Goal: Task Accomplishment & Management: Manage account settings

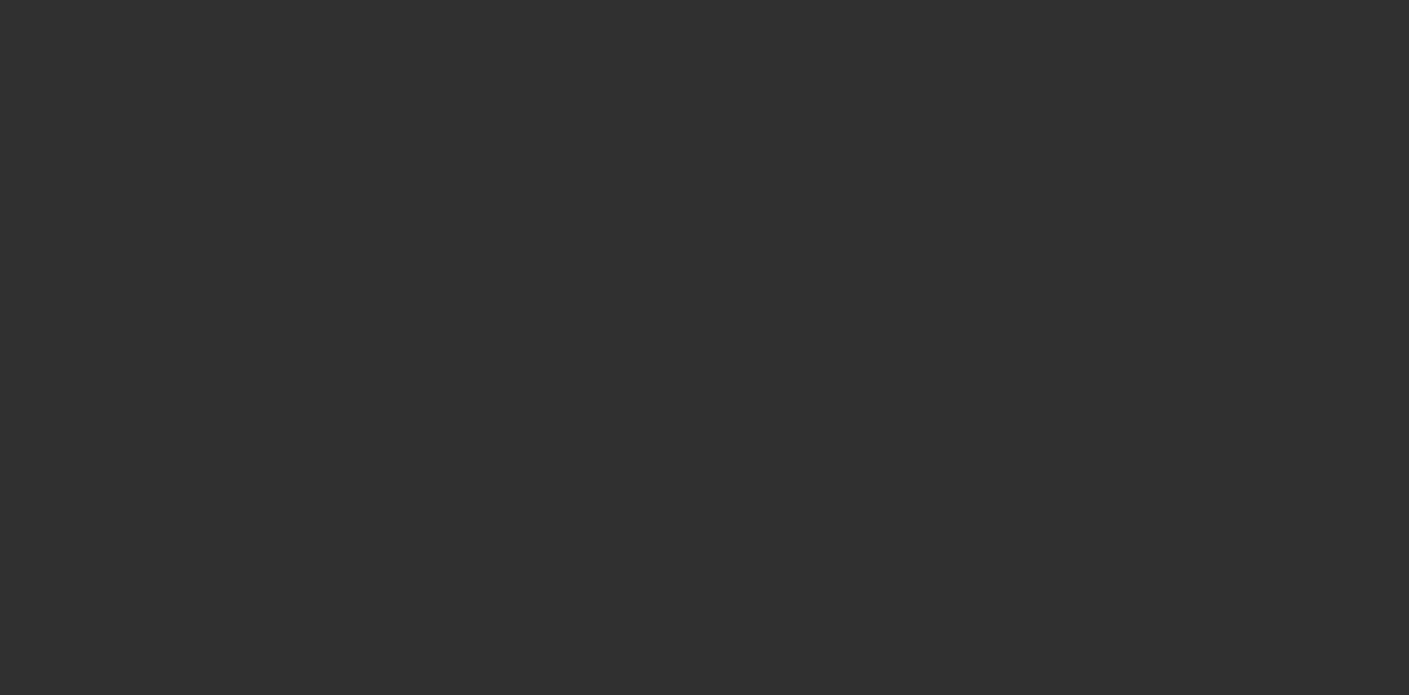
select select "10"
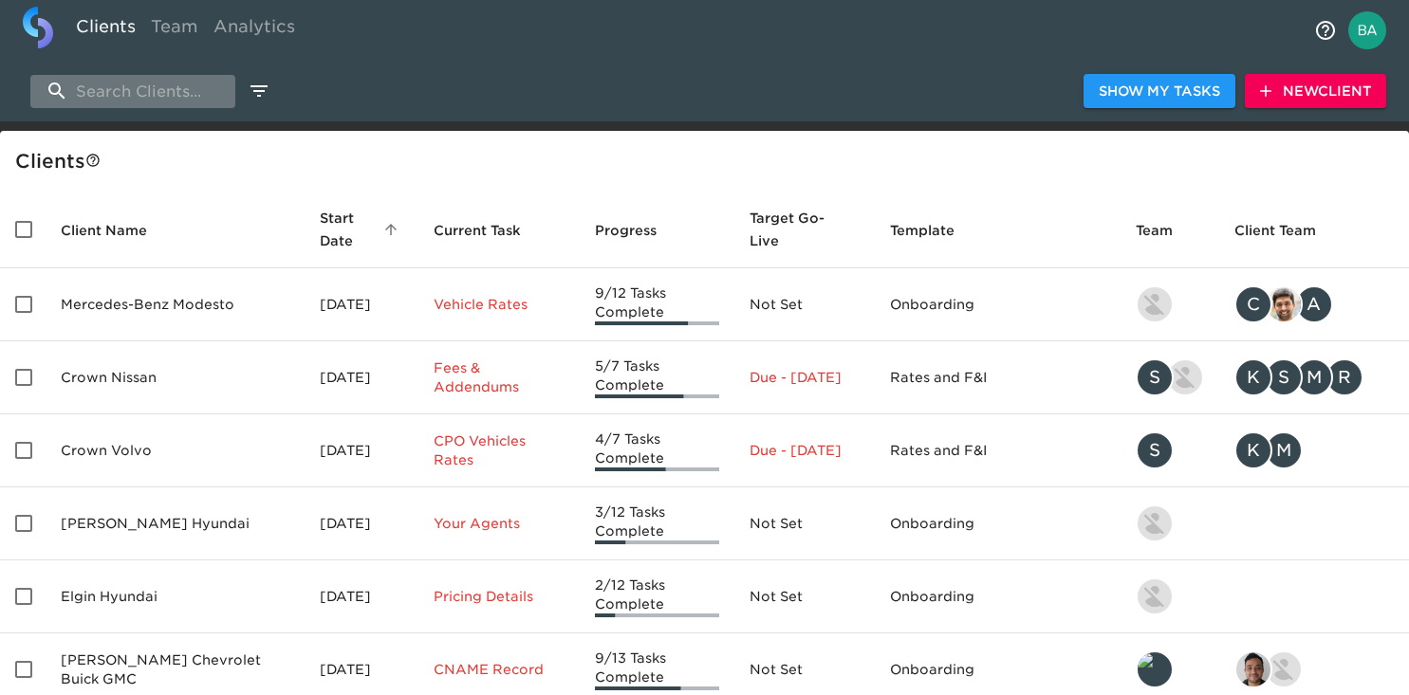
click at [143, 89] on input "search" at bounding box center [132, 91] width 205 height 33
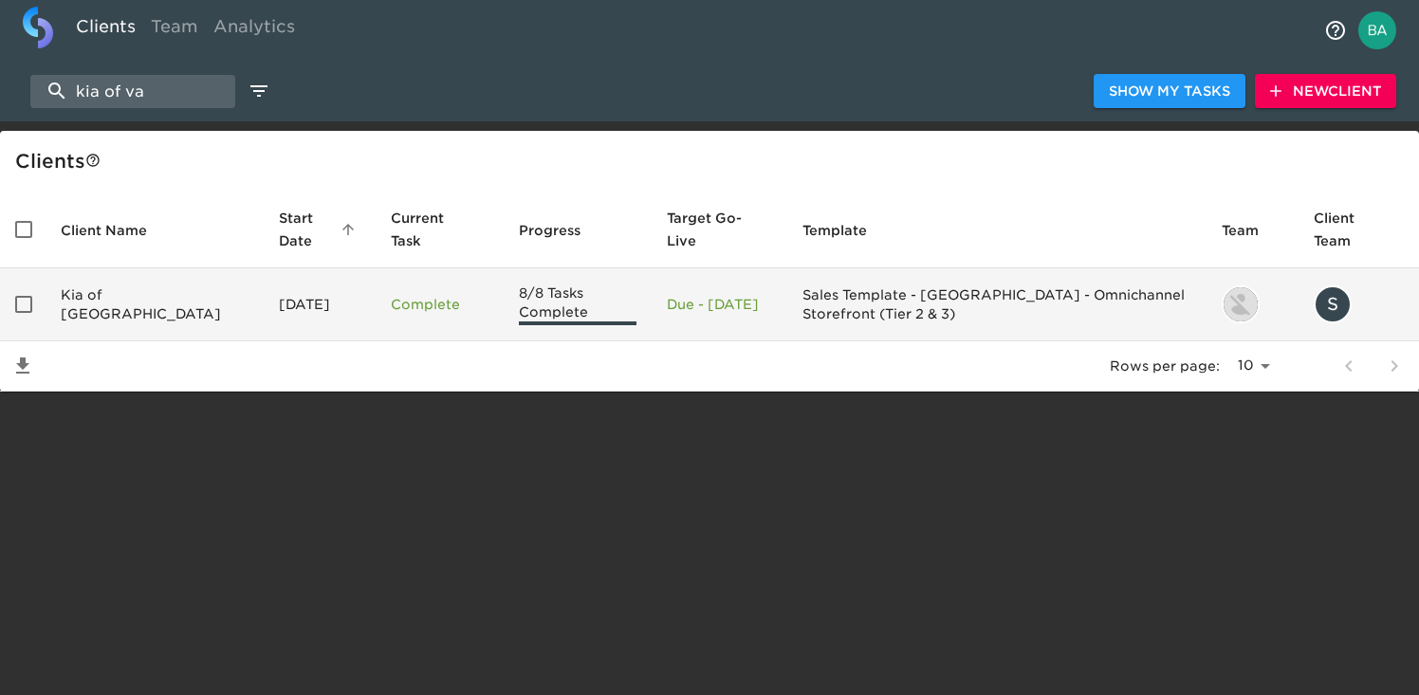
type input "kia of va"
click at [122, 298] on td "Kia of [GEOGRAPHIC_DATA]" at bounding box center [155, 304] width 218 height 73
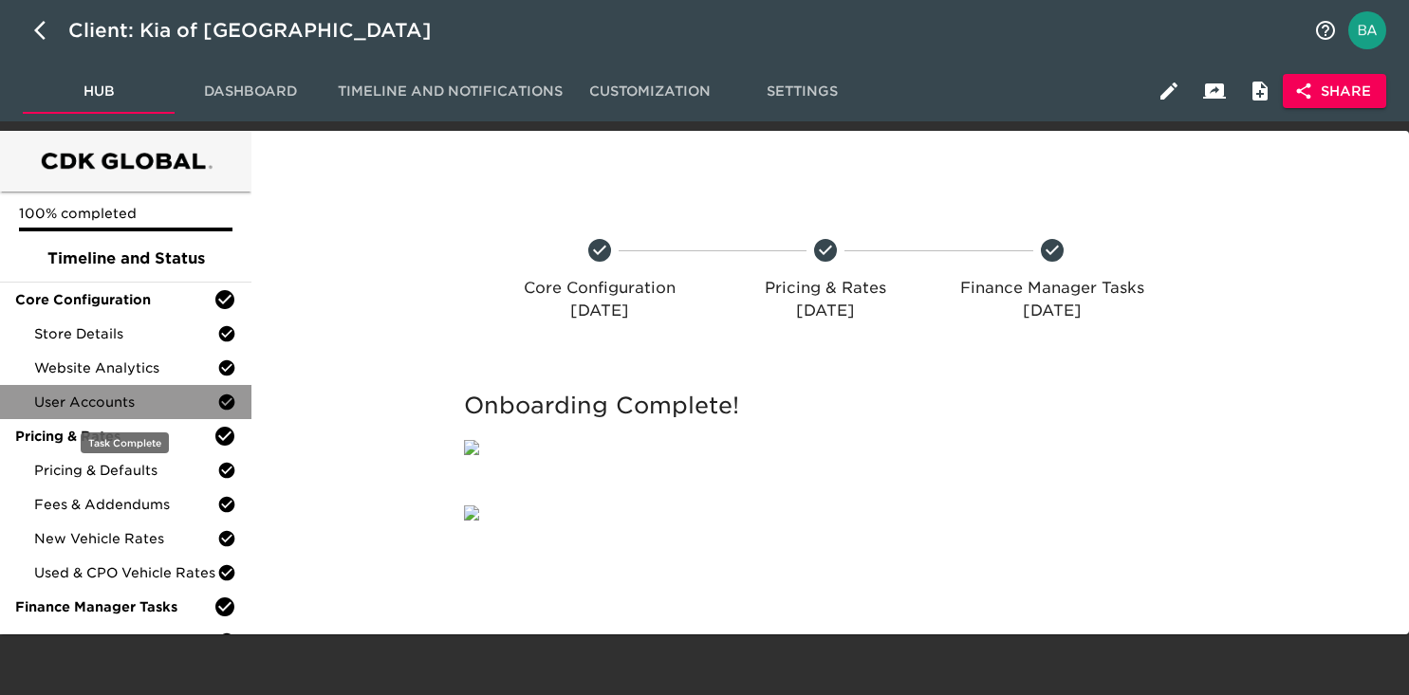
click at [99, 399] on span "User Accounts" at bounding box center [125, 402] width 183 height 19
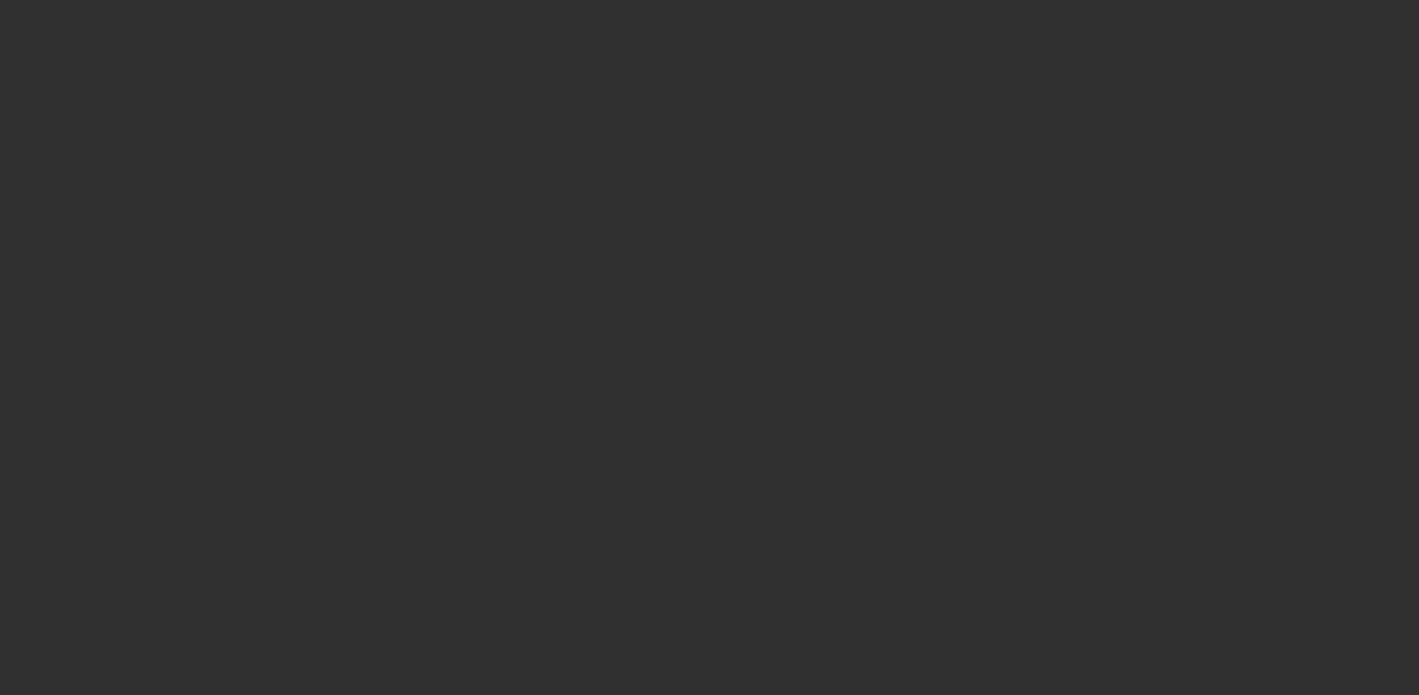
select select "10"
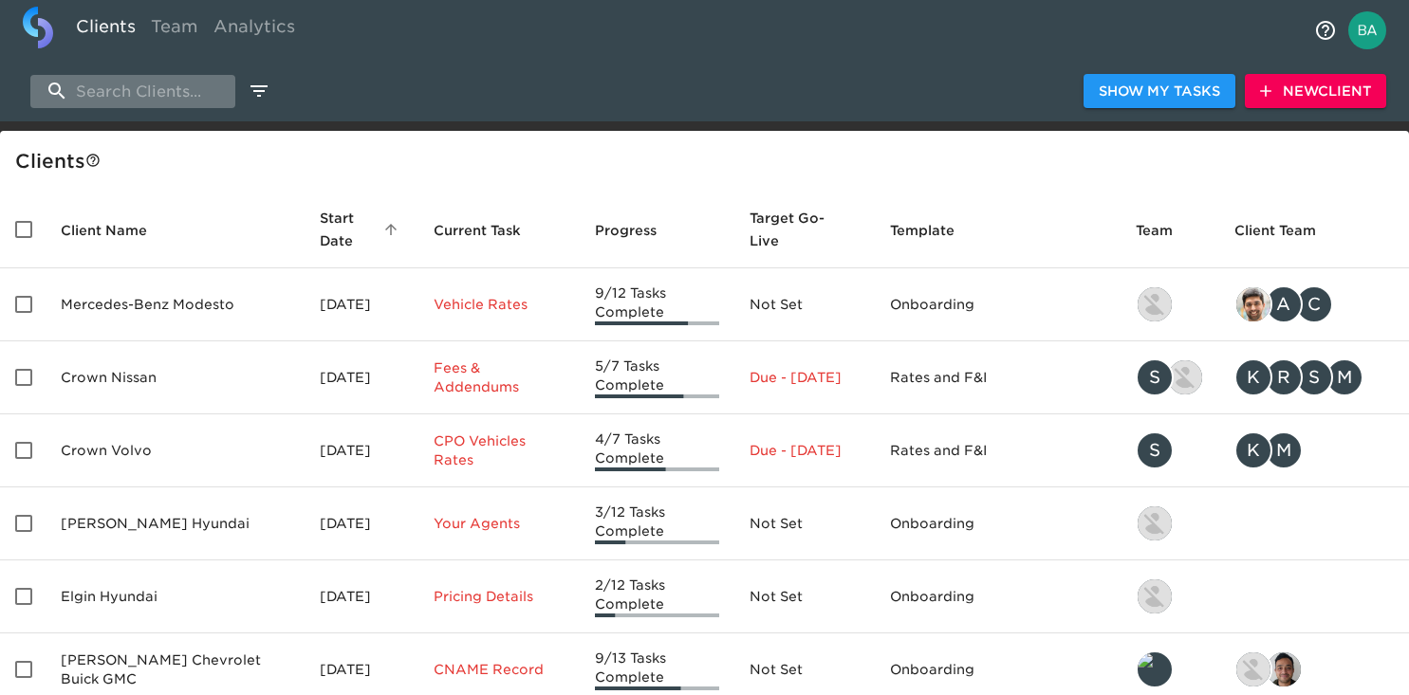
click at [140, 90] on input "search" at bounding box center [132, 91] width 205 height 33
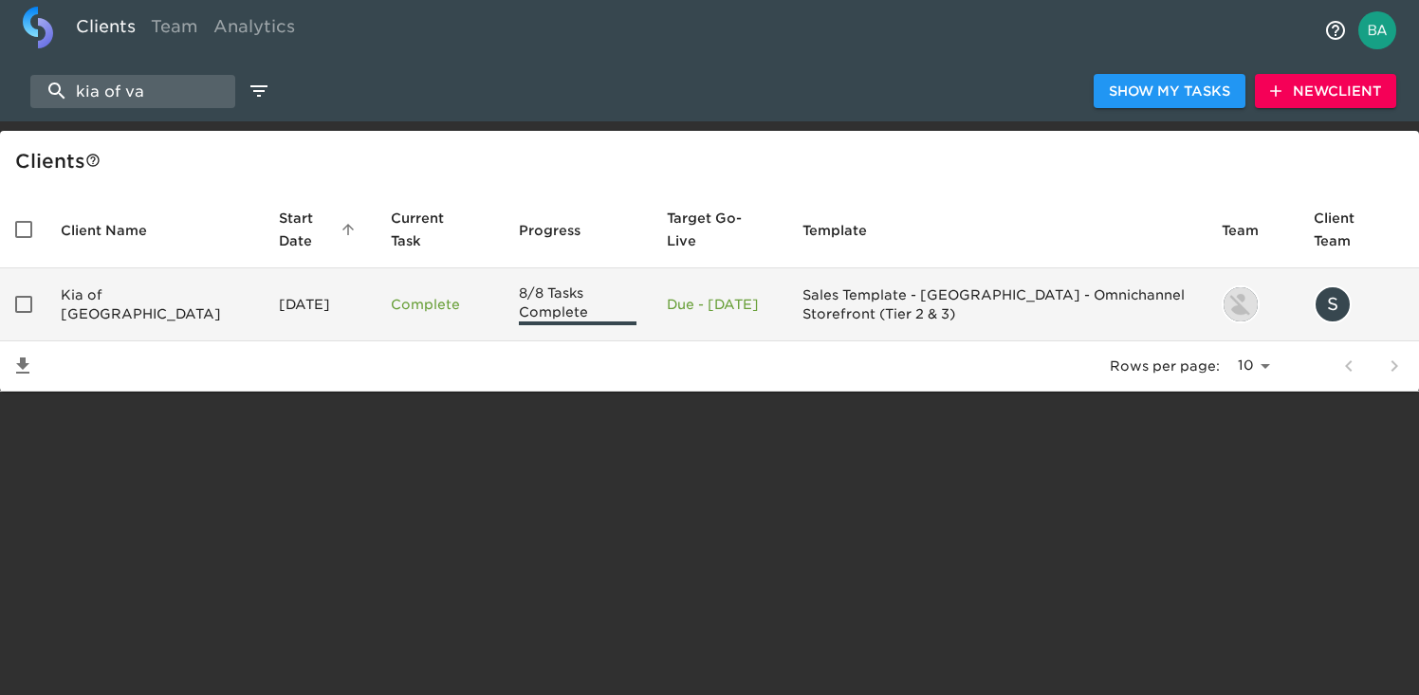
type input "kia of va"
click at [99, 326] on td "Kia of [GEOGRAPHIC_DATA]" at bounding box center [155, 304] width 218 height 73
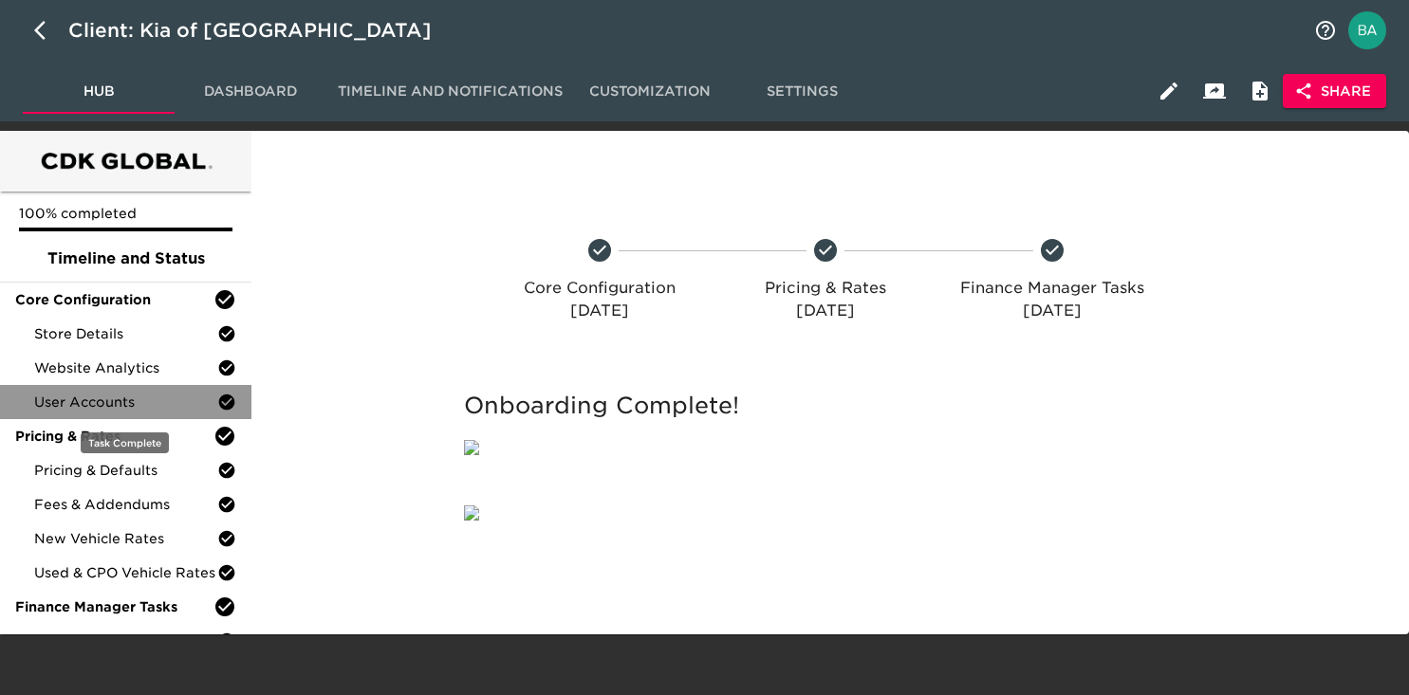
click at [109, 407] on span "User Accounts" at bounding box center [125, 402] width 183 height 19
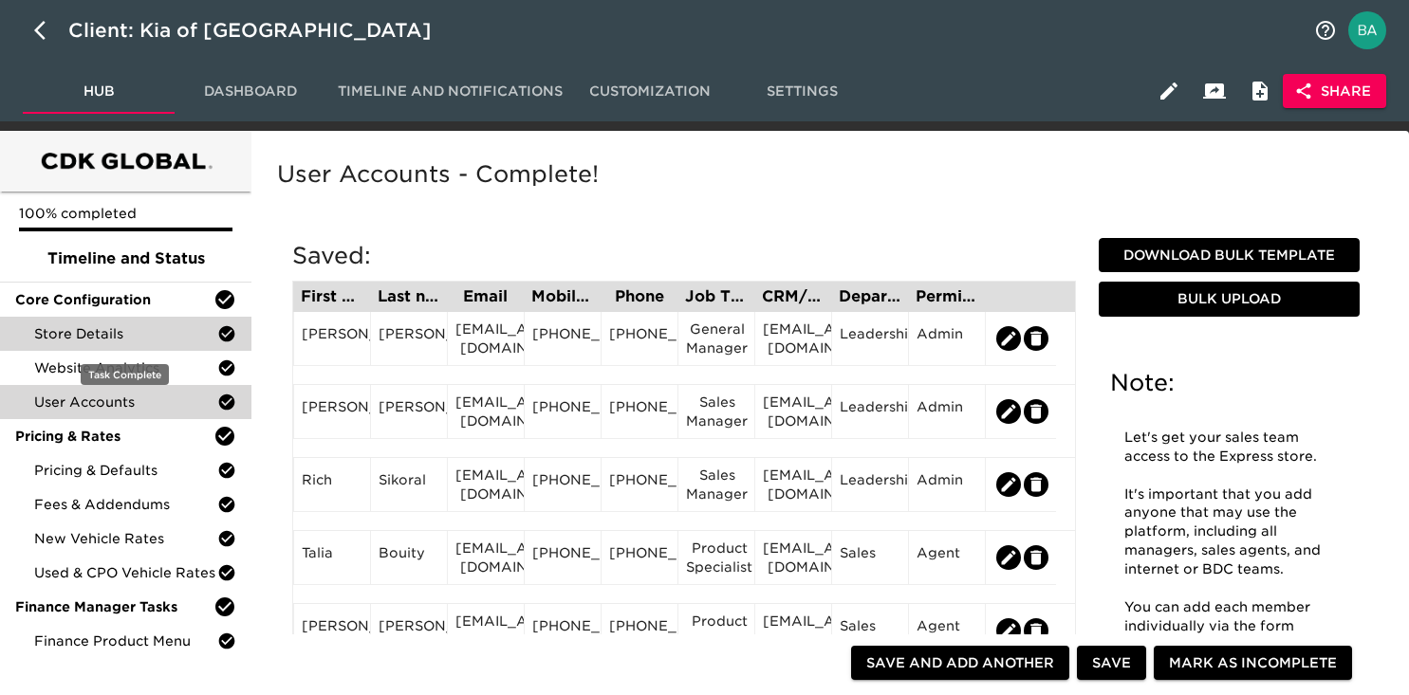
click at [70, 334] on span "Store Details" at bounding box center [125, 333] width 183 height 19
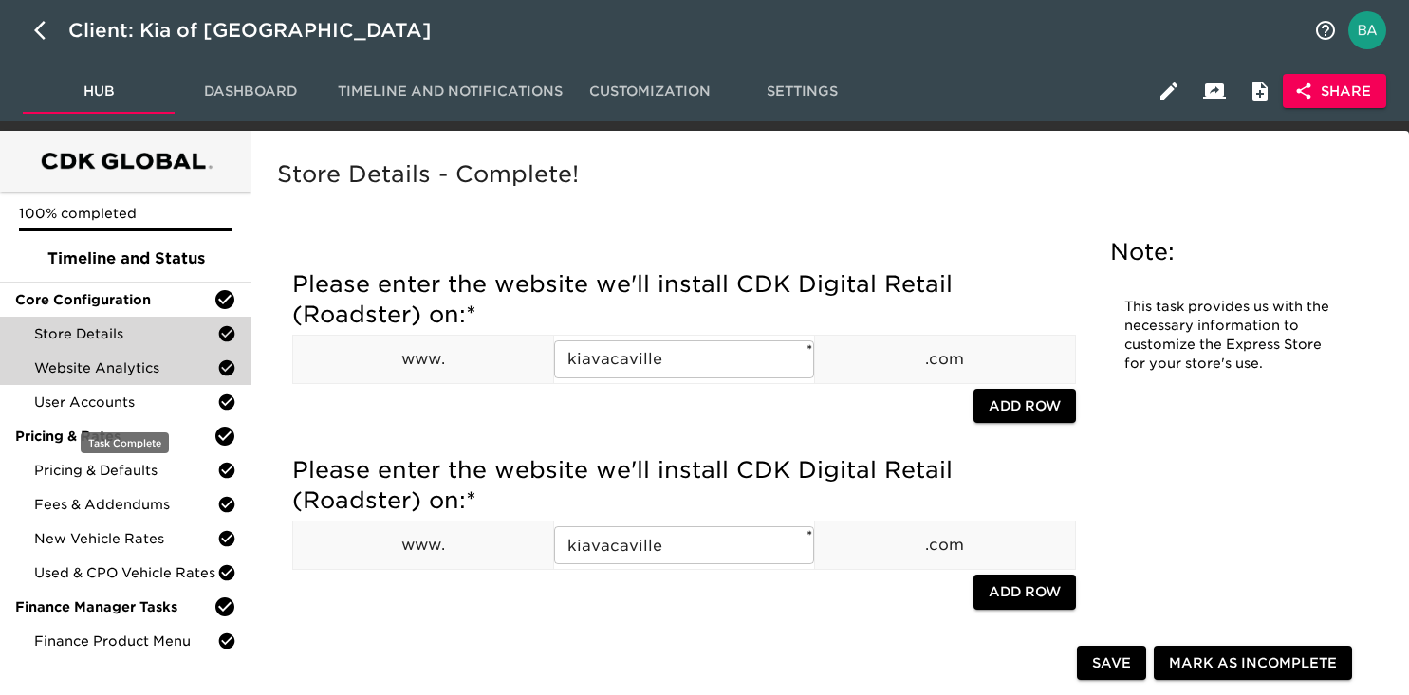
click at [139, 374] on span "Website Analytics" at bounding box center [125, 368] width 183 height 19
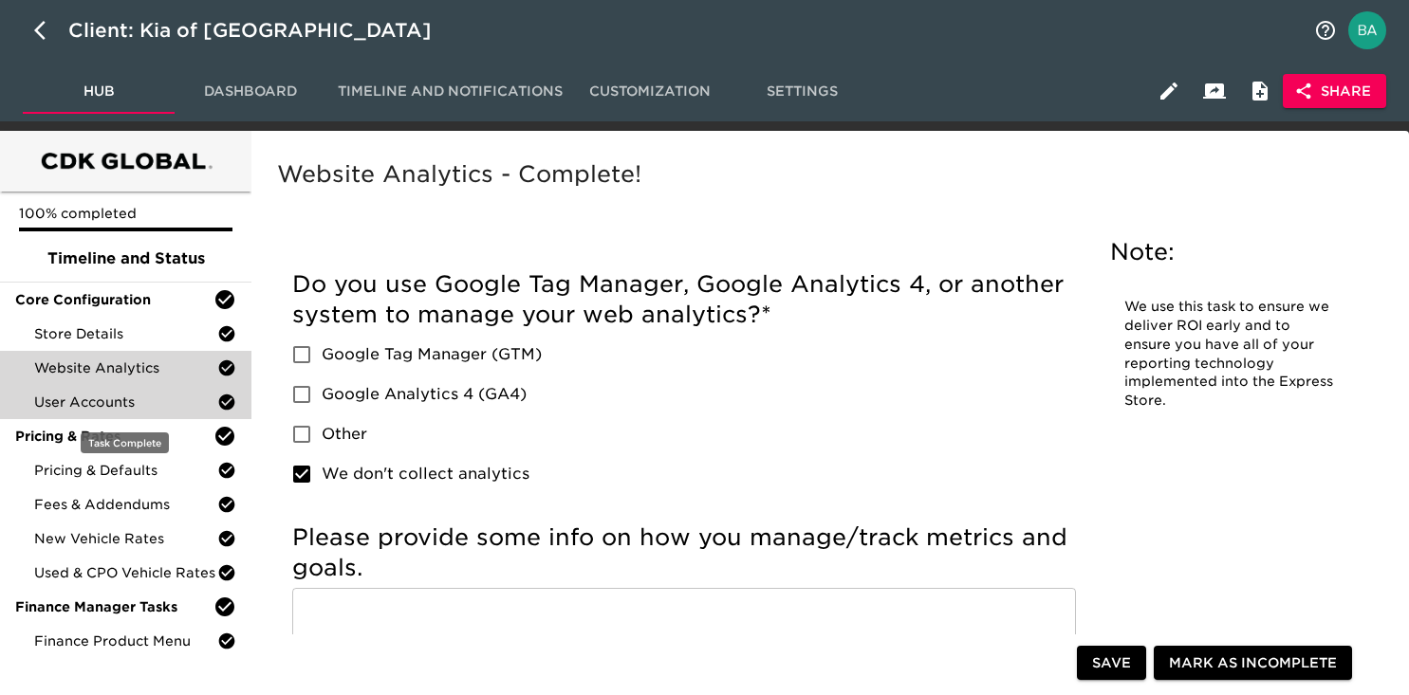
click at [72, 392] on div "User Accounts" at bounding box center [125, 402] width 251 height 34
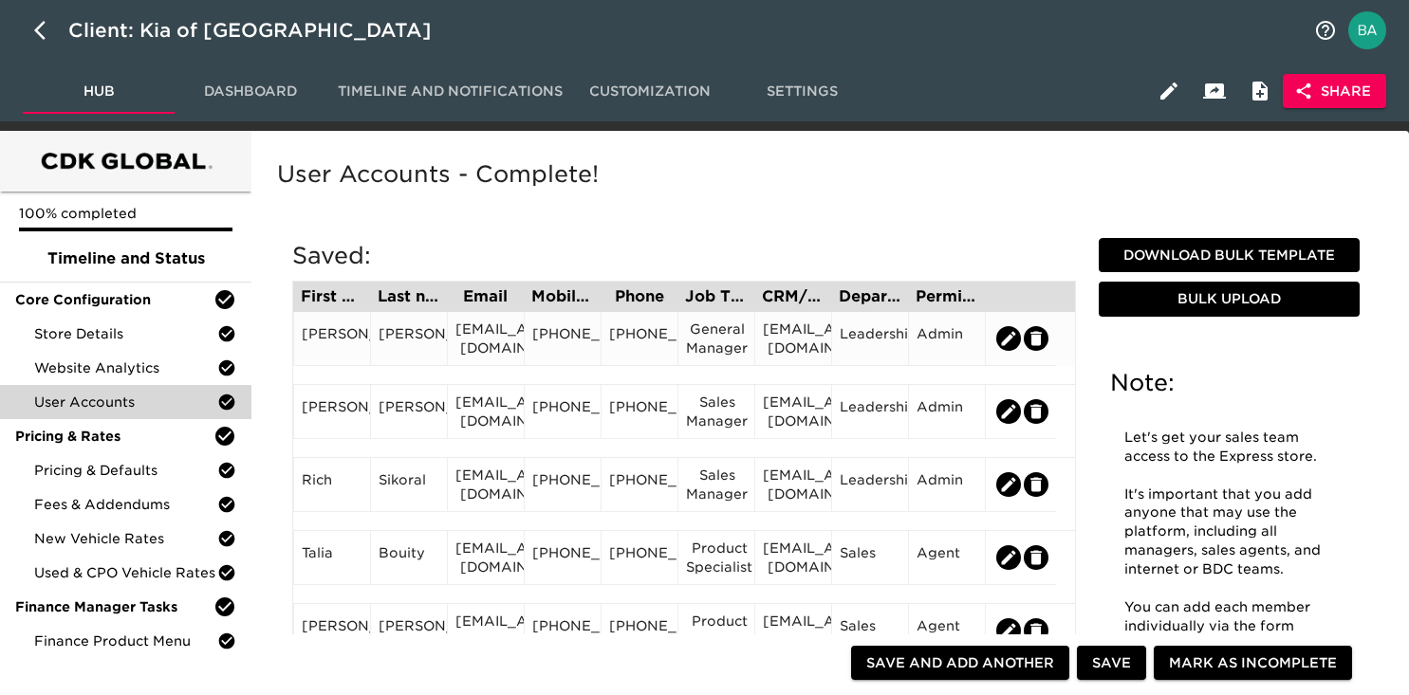
click at [562, 347] on div "[PHONE_NUMBER]" at bounding box center [562, 338] width 61 height 28
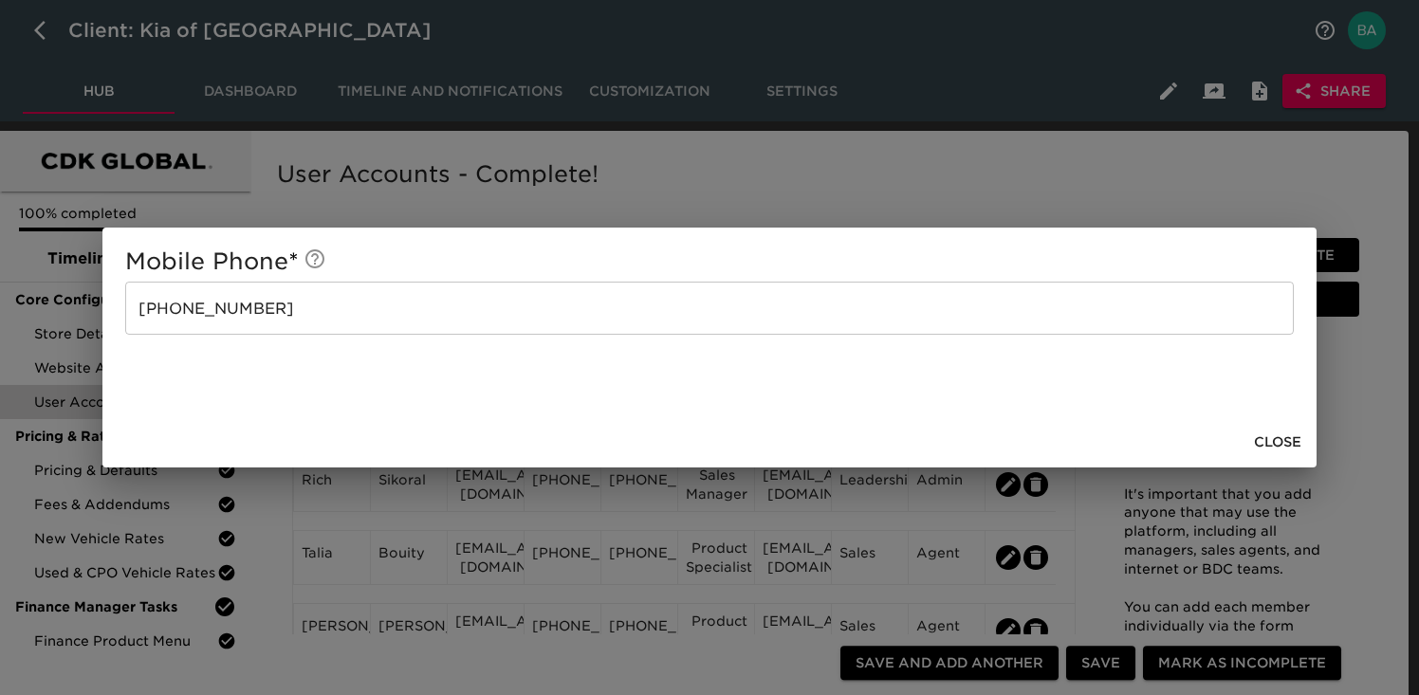
click at [628, 194] on div "Mobile Phone * 727-224-0236 ​ Close" at bounding box center [709, 347] width 1419 height 695
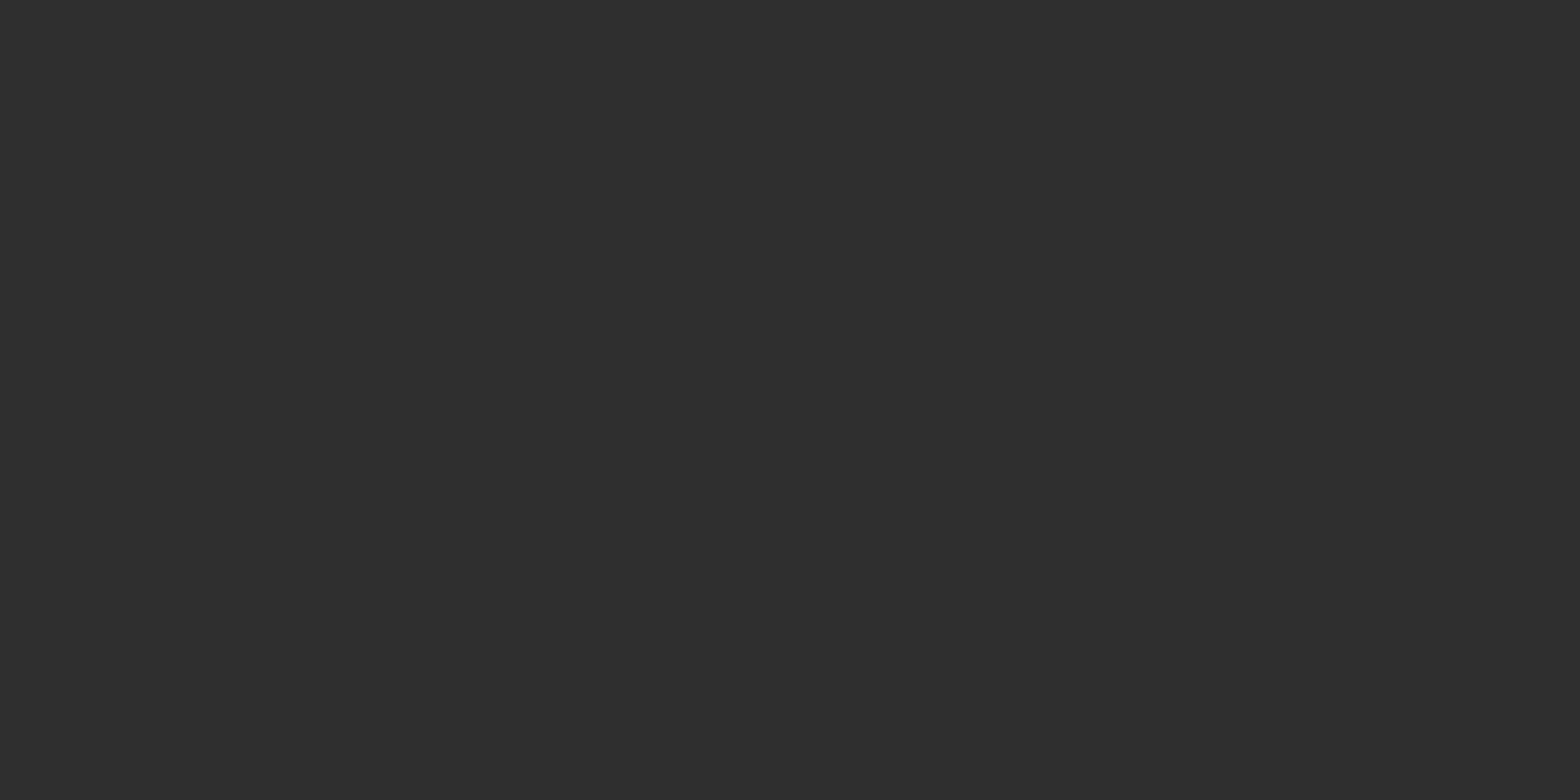
select select "10"
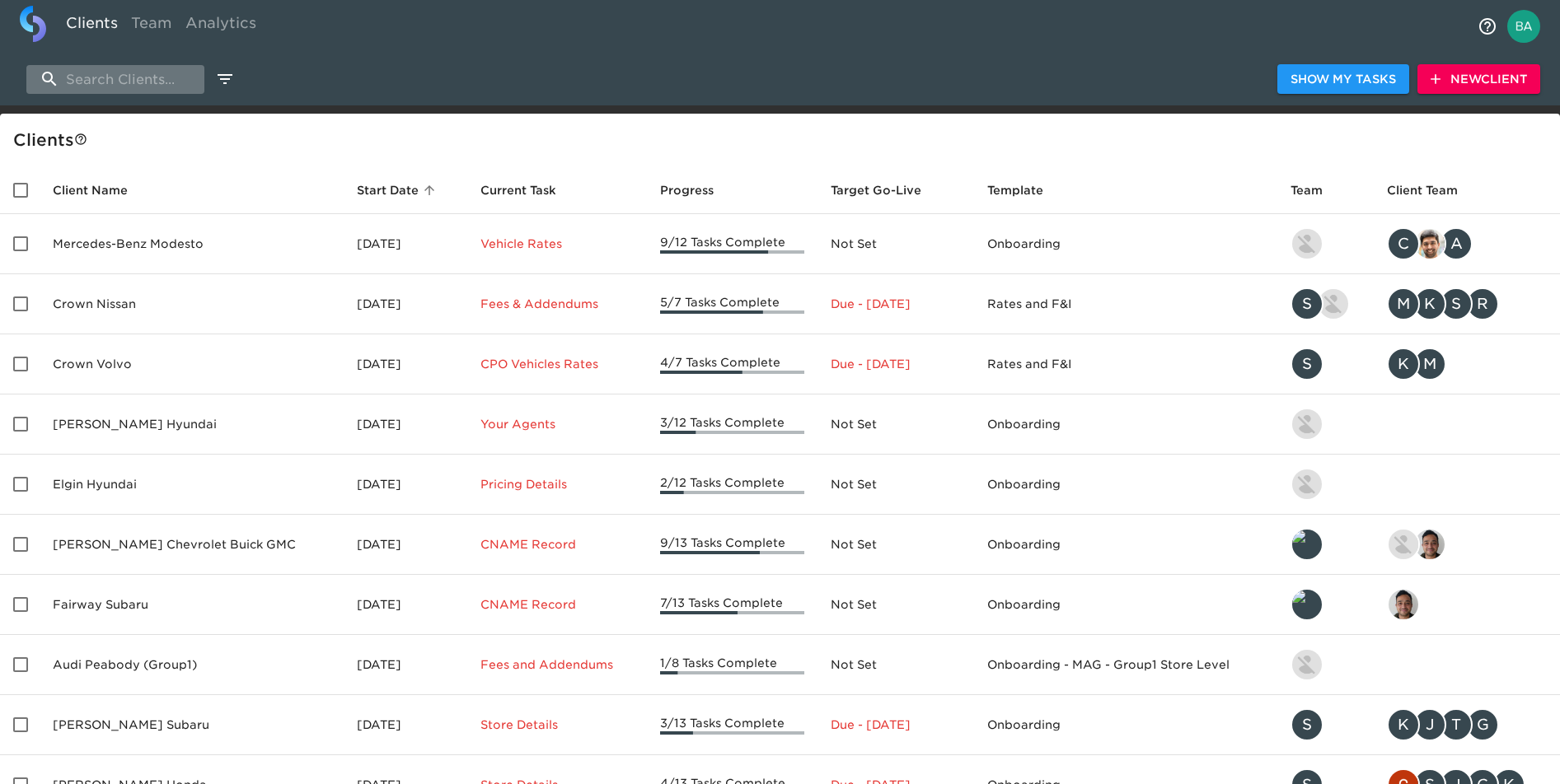
click at [79, 81] on input "search" at bounding box center [115, 79] width 178 height 29
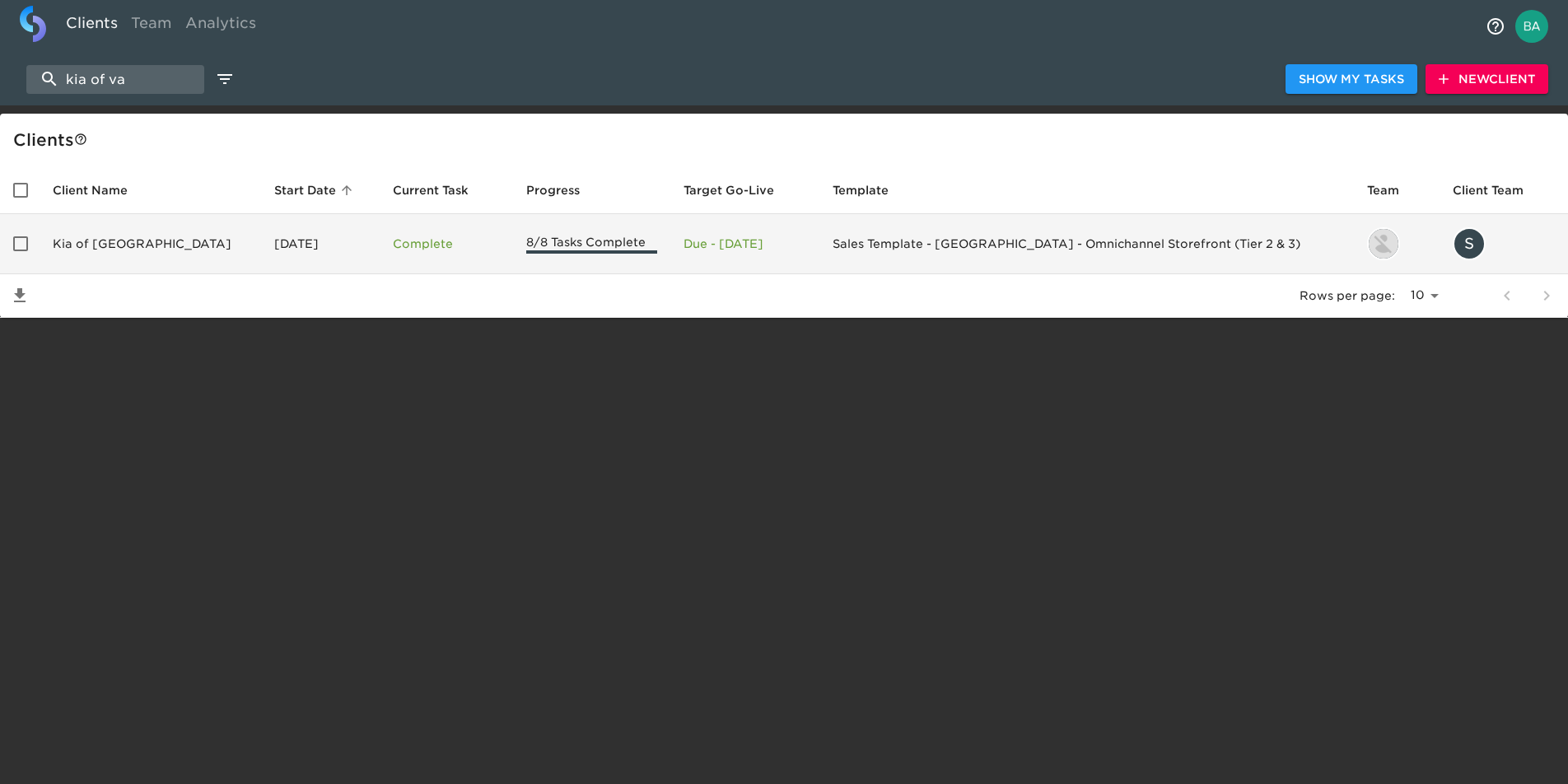
type input "kia of va"
click at [104, 244] on td "Kia of [GEOGRAPHIC_DATA]" at bounding box center [150, 244] width 221 height 60
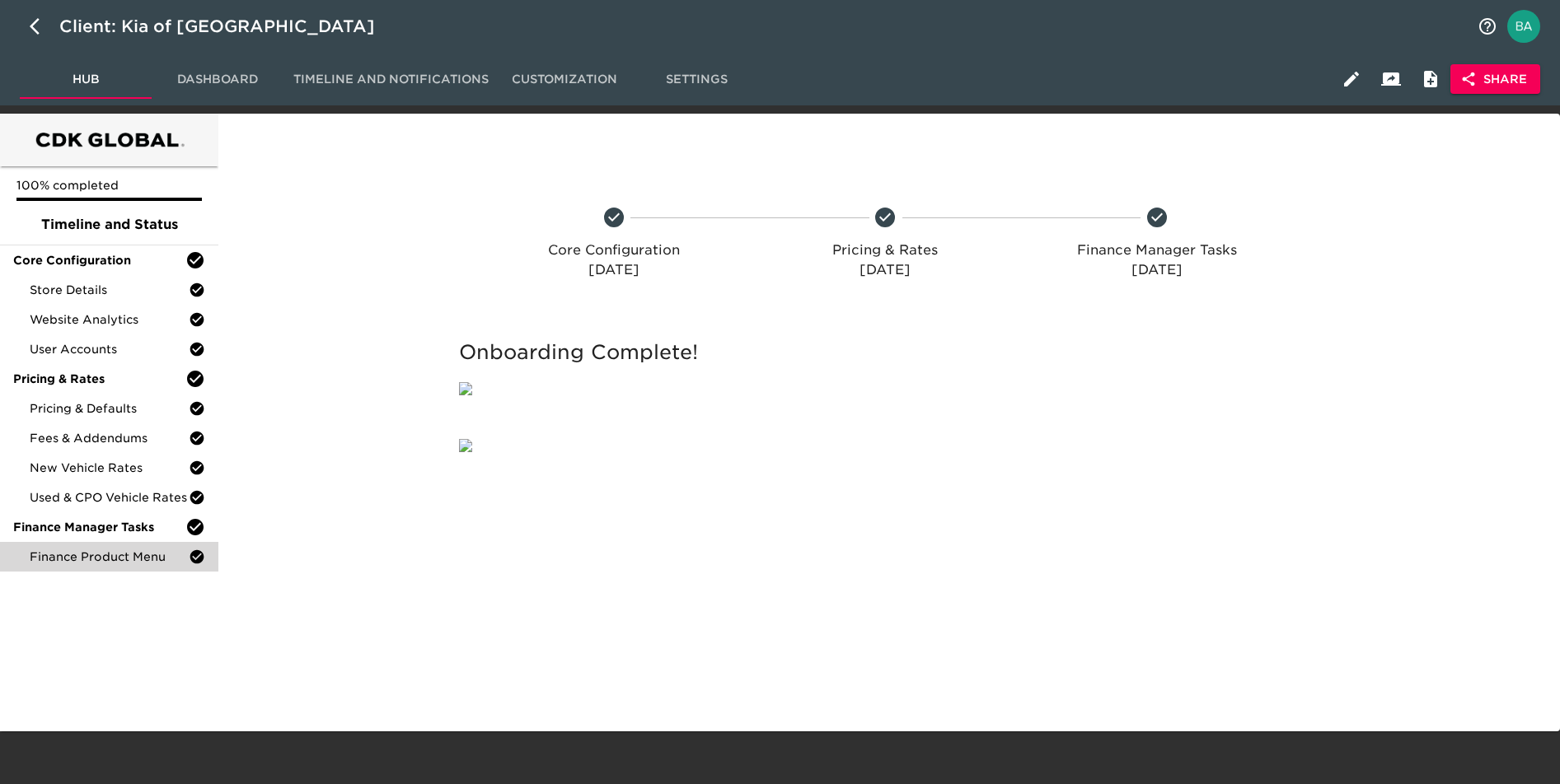
click at [56, 569] on div "Finance Product Menu" at bounding box center [109, 557] width 218 height 30
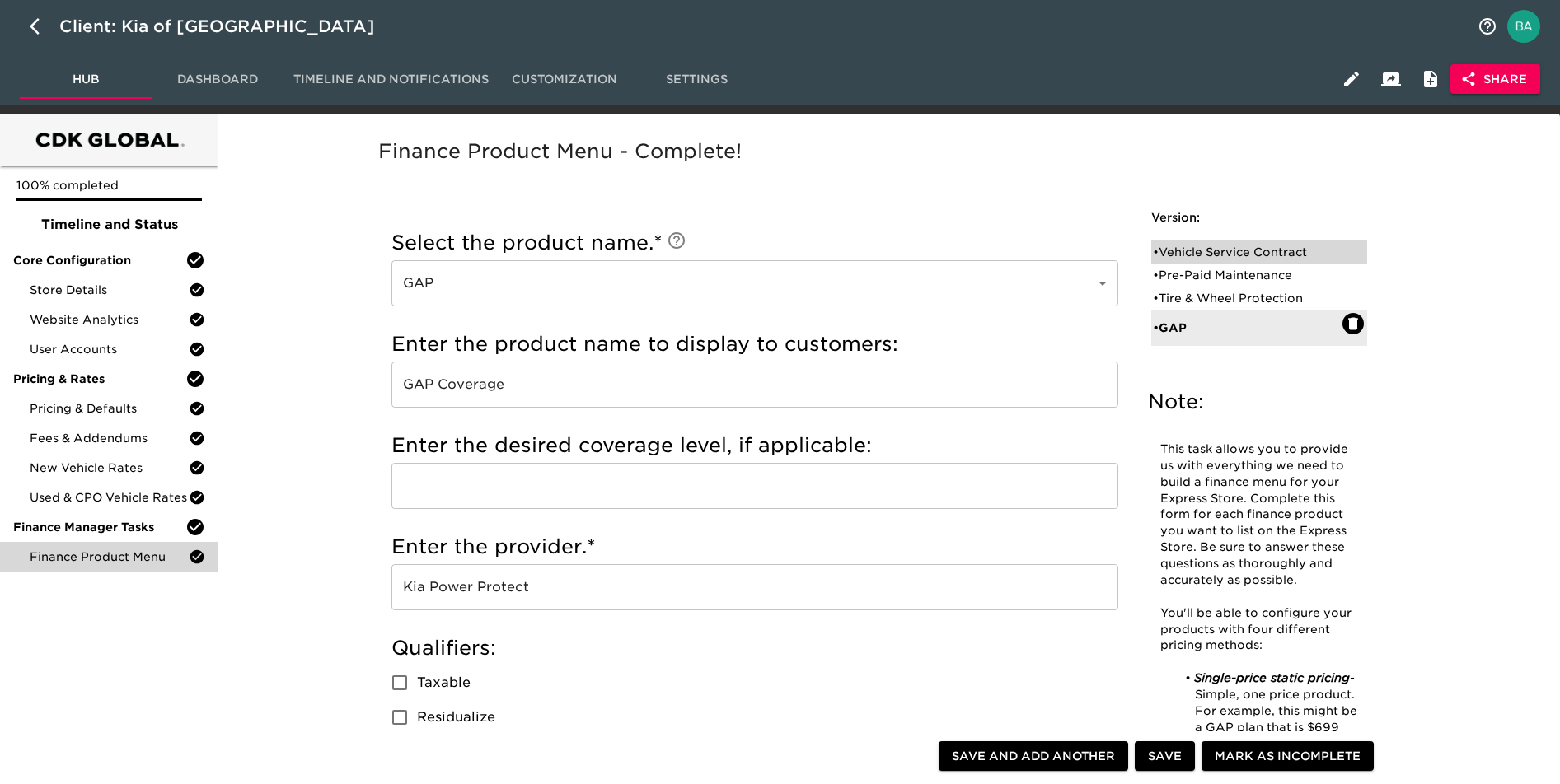
click at [1220, 250] on div "• Vehicle Service Contract" at bounding box center [1247, 252] width 189 height 16
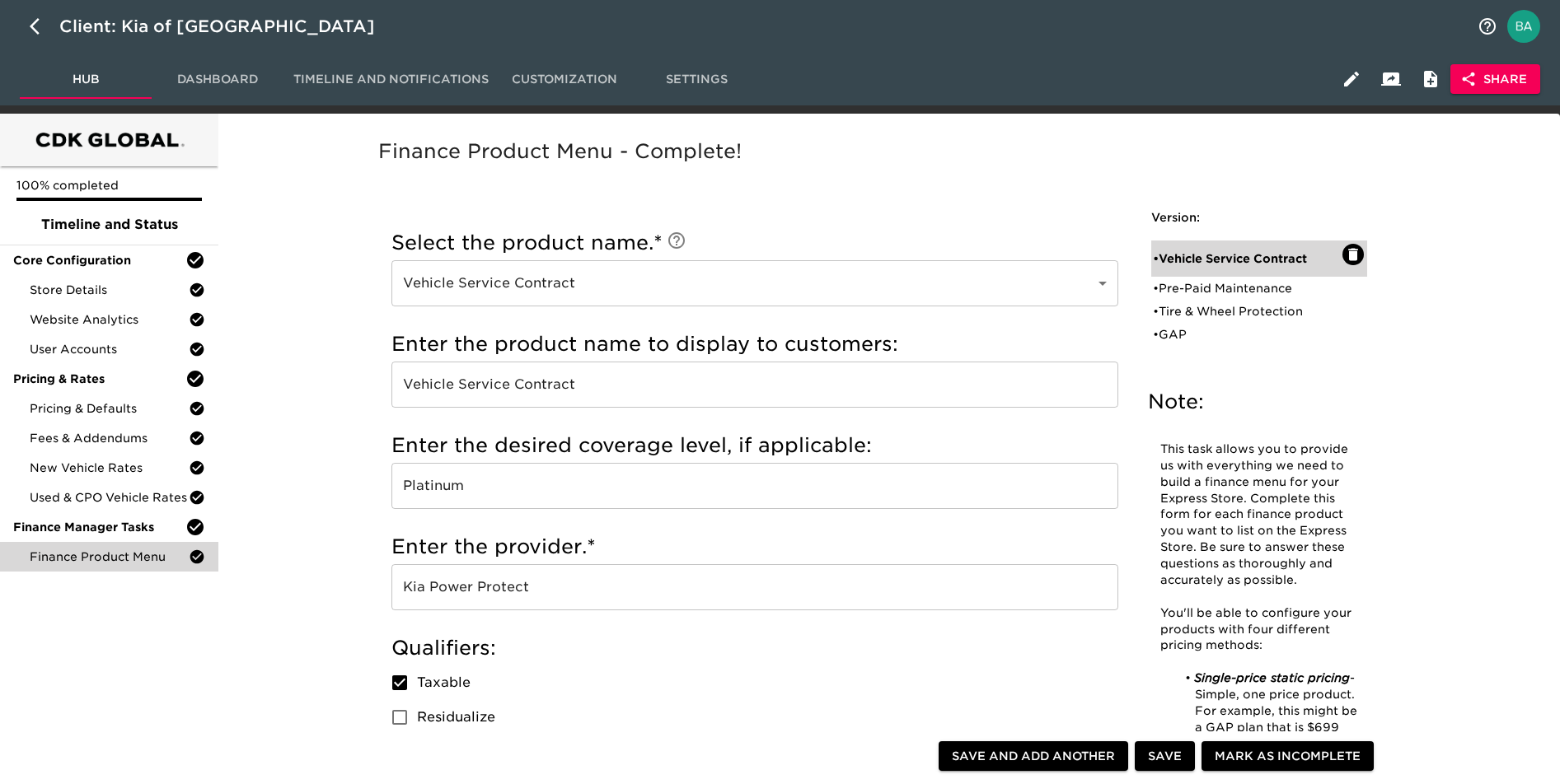
type input "Vehicle Service Contract"
type input "Platinum"
checkbox input "true"
radio input "true"
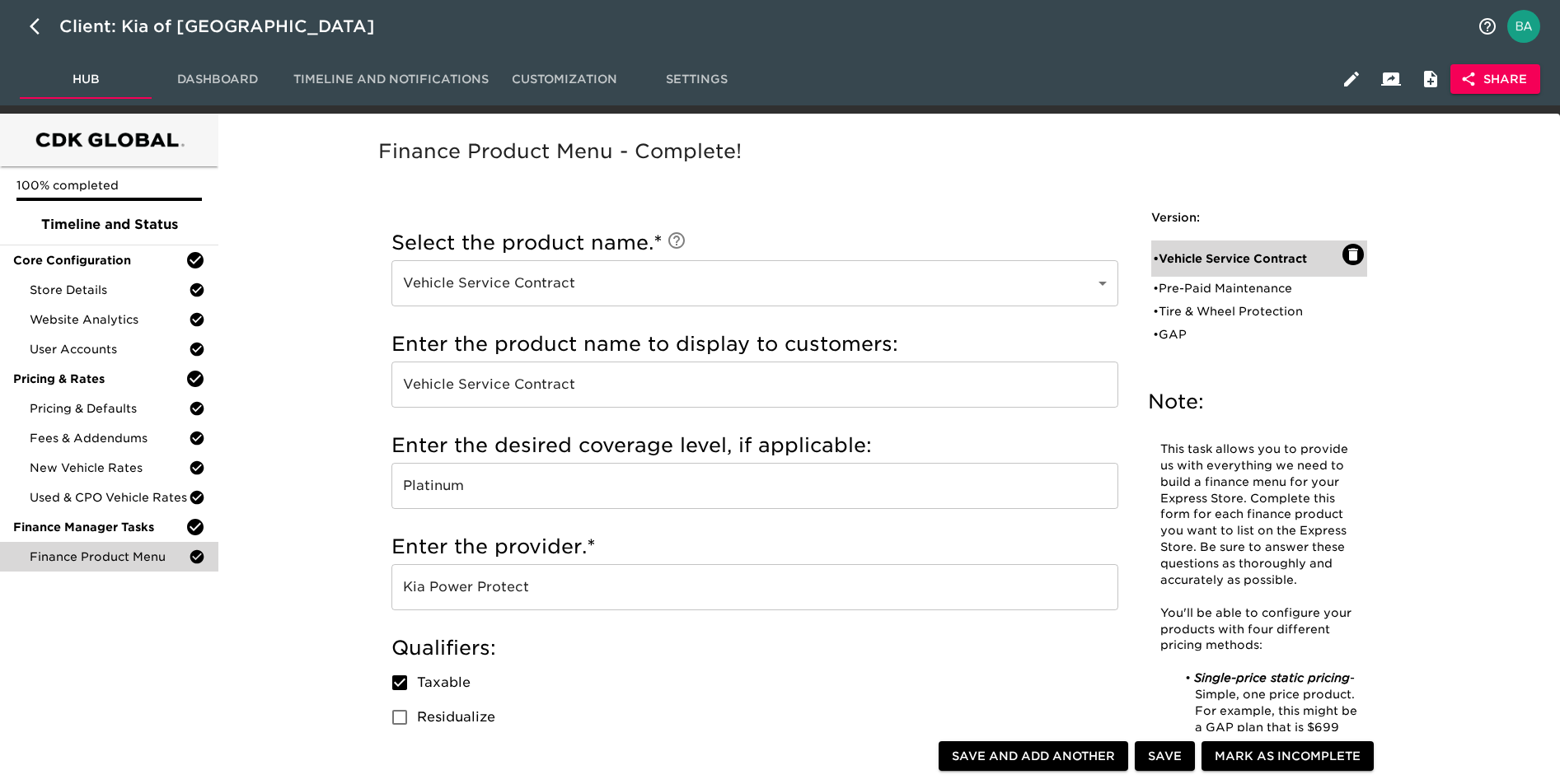
radio input "false"
checkbox input "false"
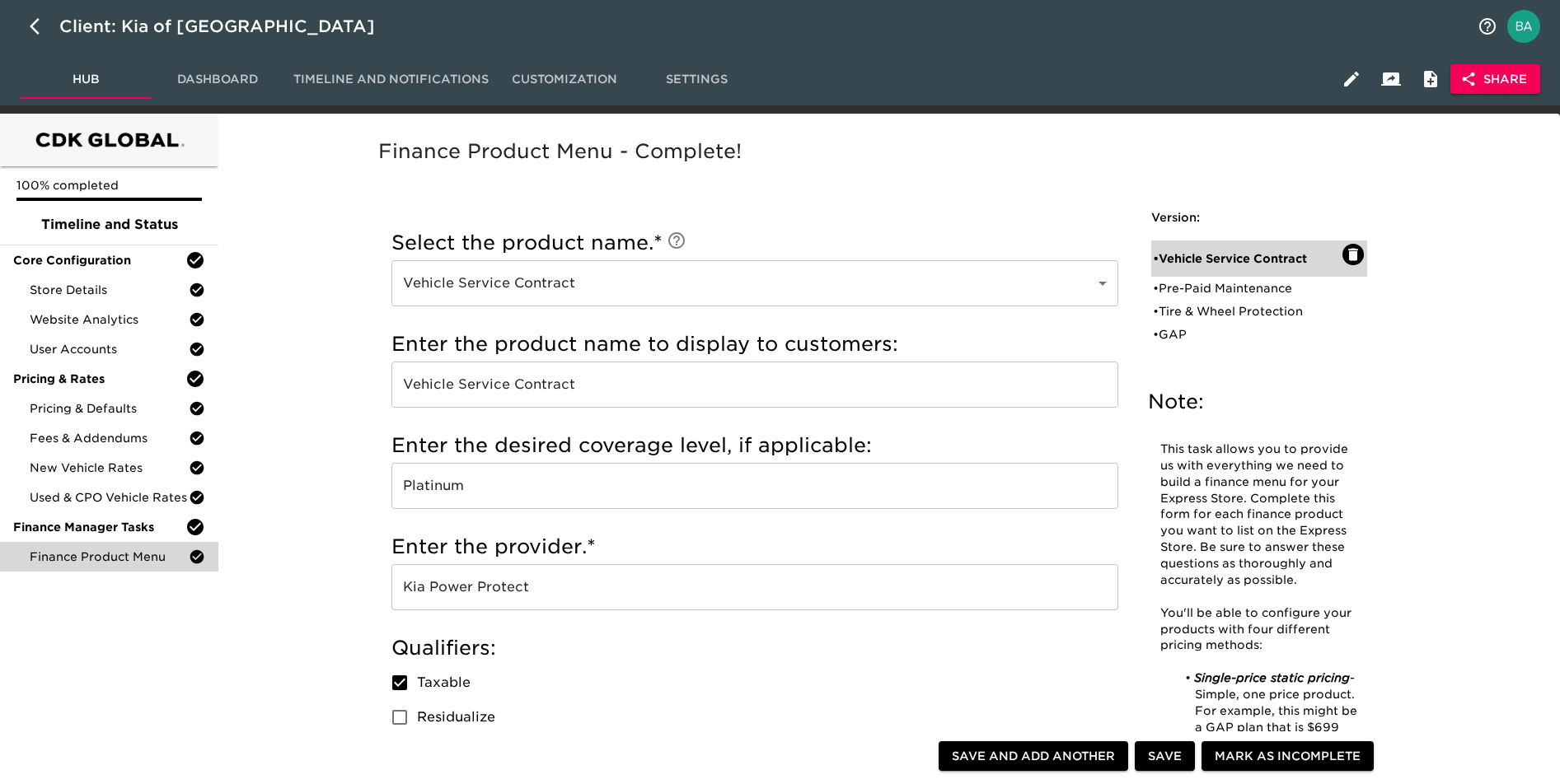
radio input "false"
radio input "true"
type input "0KMCA305"
radio input "true"
type input "$1000"
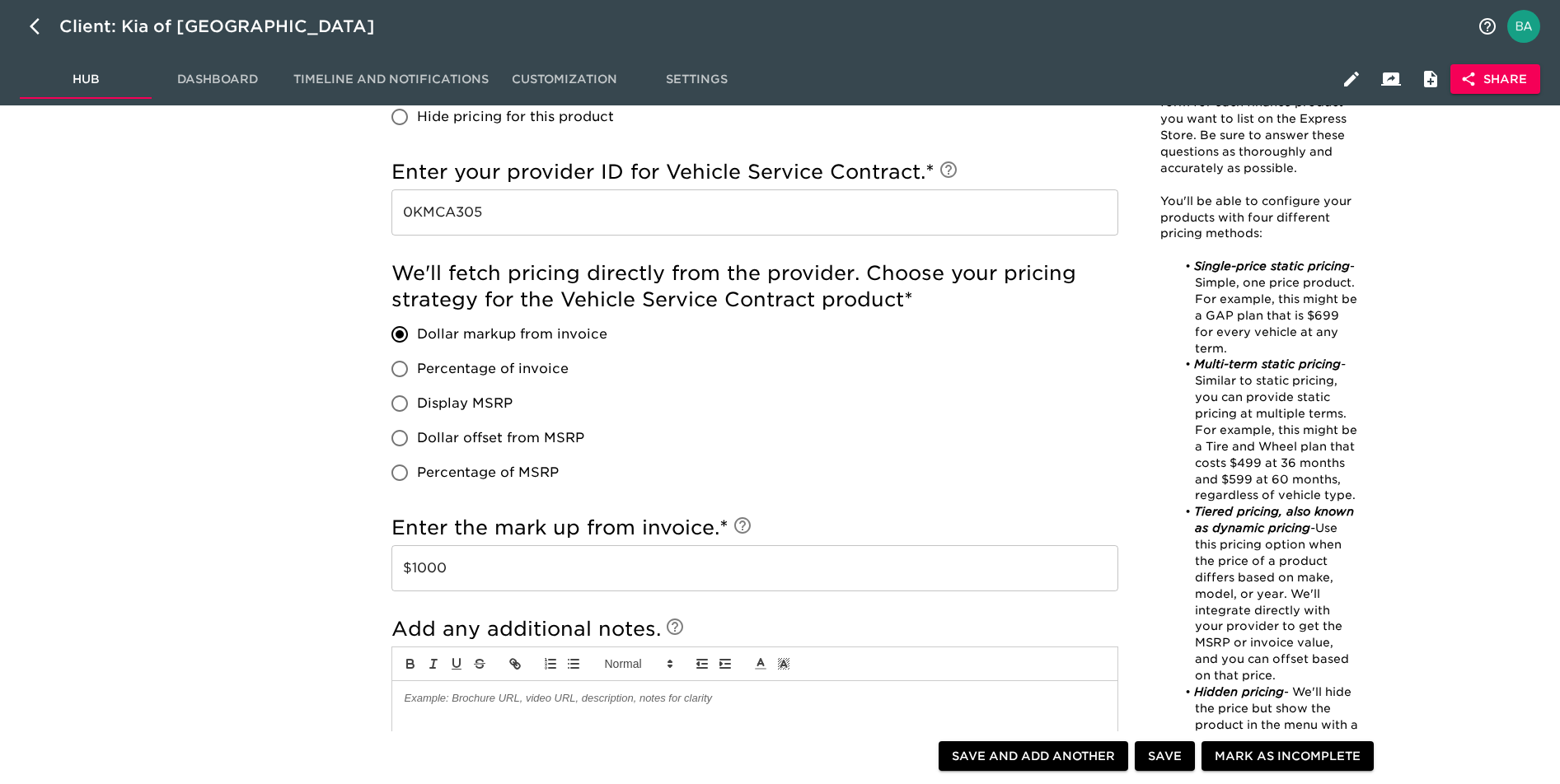
scroll to position [1038, 0]
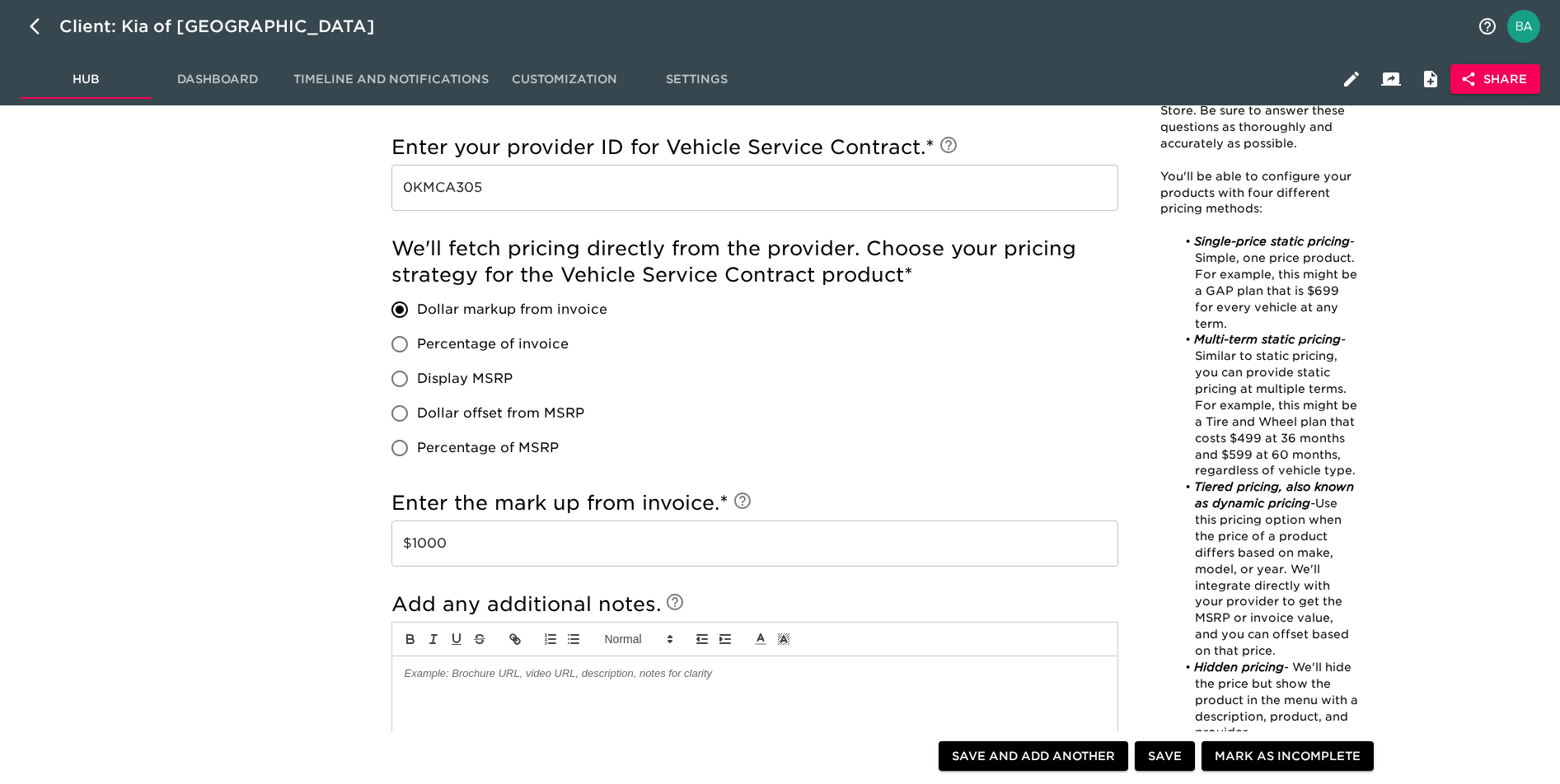
click at [429, 546] on input "$1000" at bounding box center [755, 543] width 727 height 46
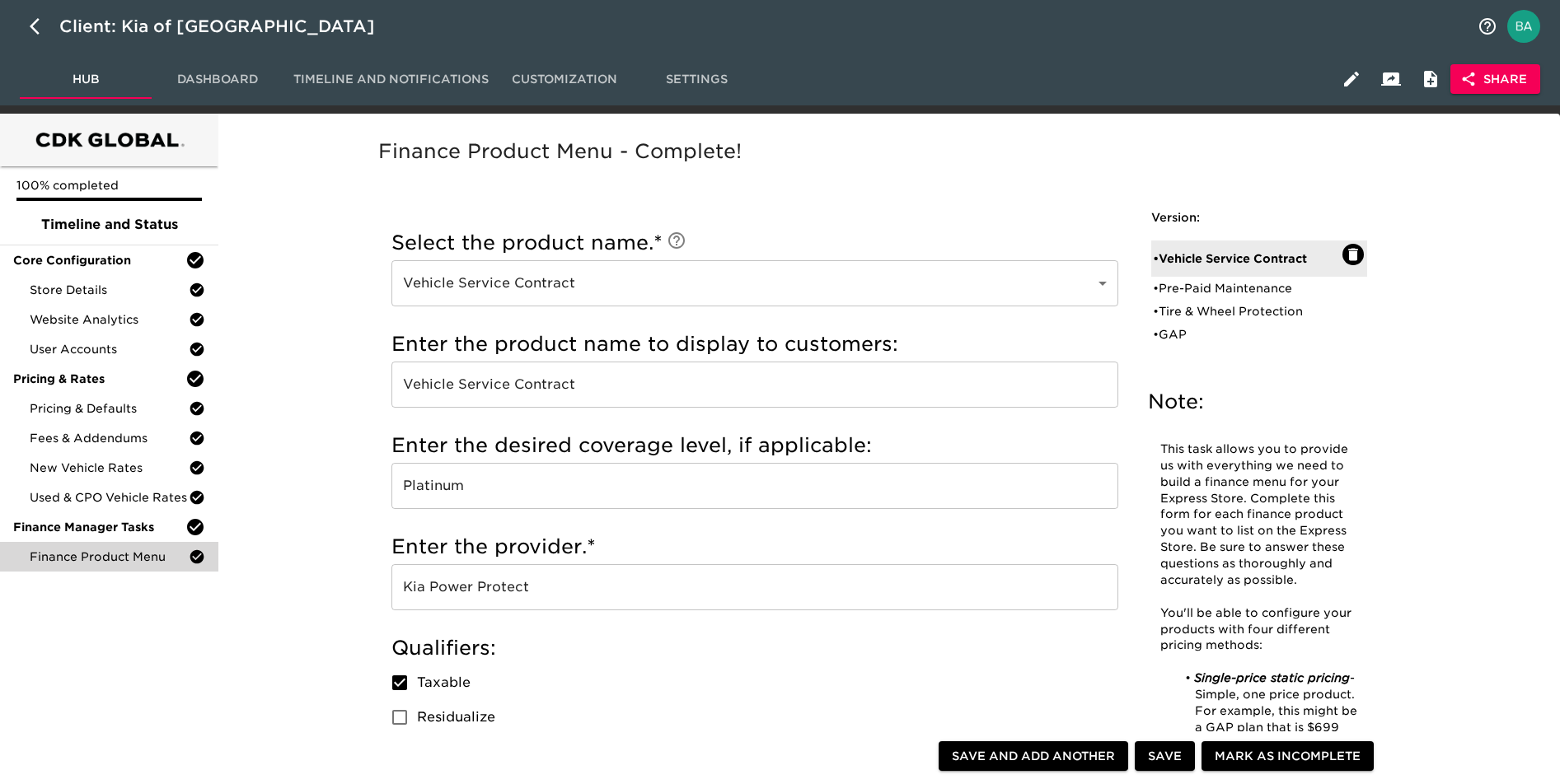
scroll to position [21, 0]
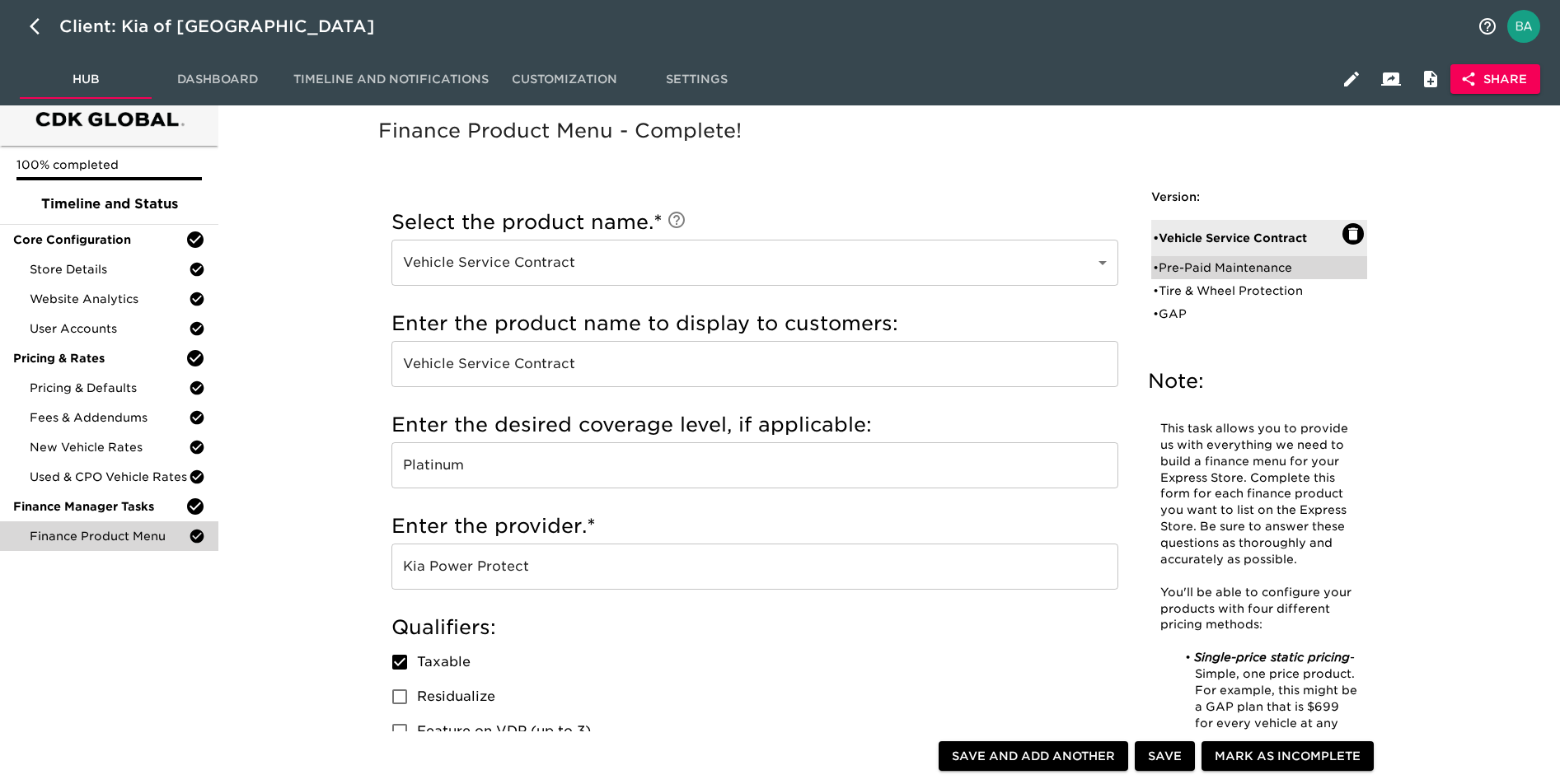
click at [1175, 264] on div "• Pre-Paid Maintenance" at bounding box center [1247, 267] width 189 height 16
type input "Pre-Paid Maintenance"
type input "Prepaid Maintenance"
type input "Kia American Maintenance"
checkbox input "true"
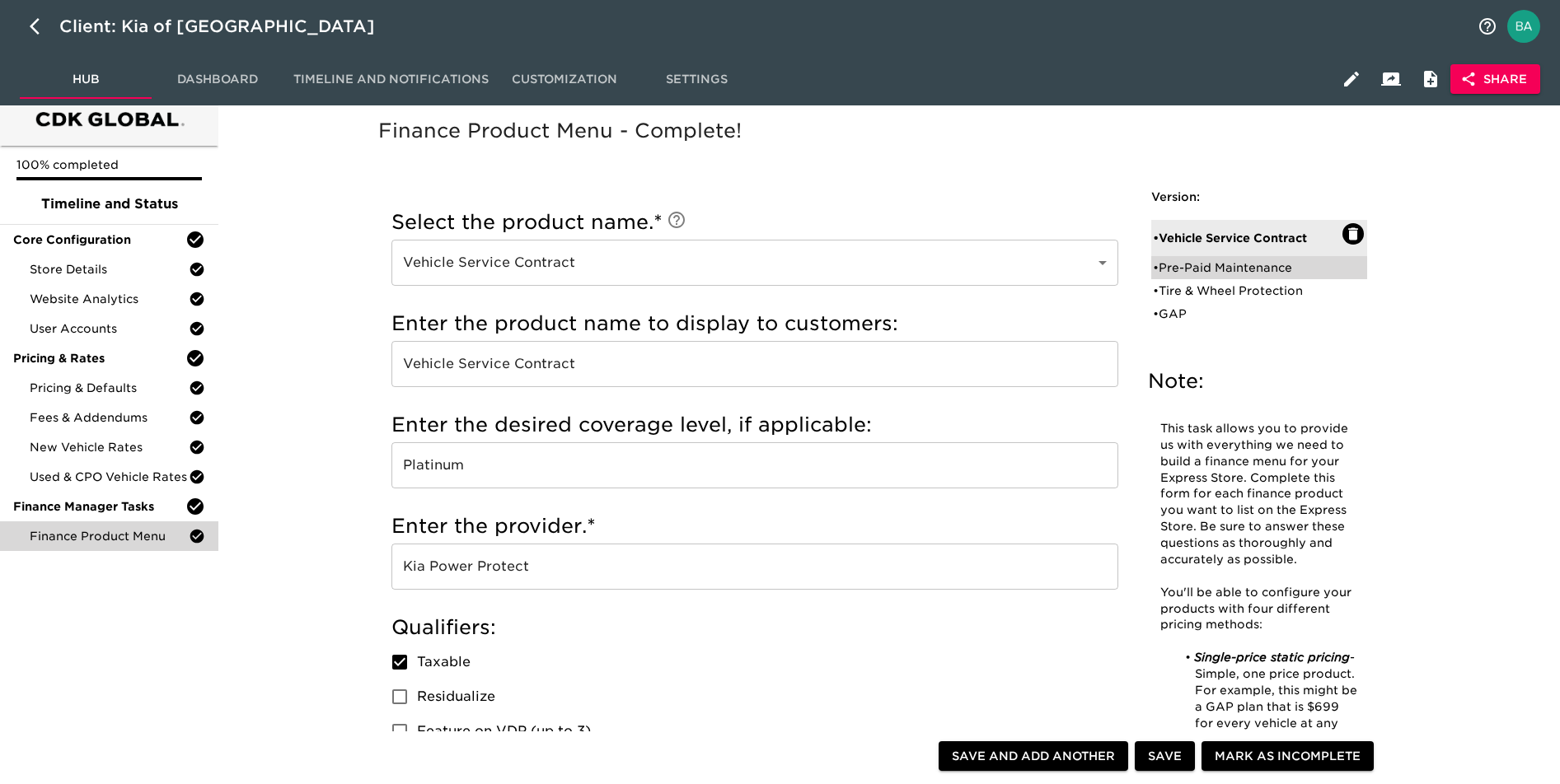
radio input "true"
type input "500"
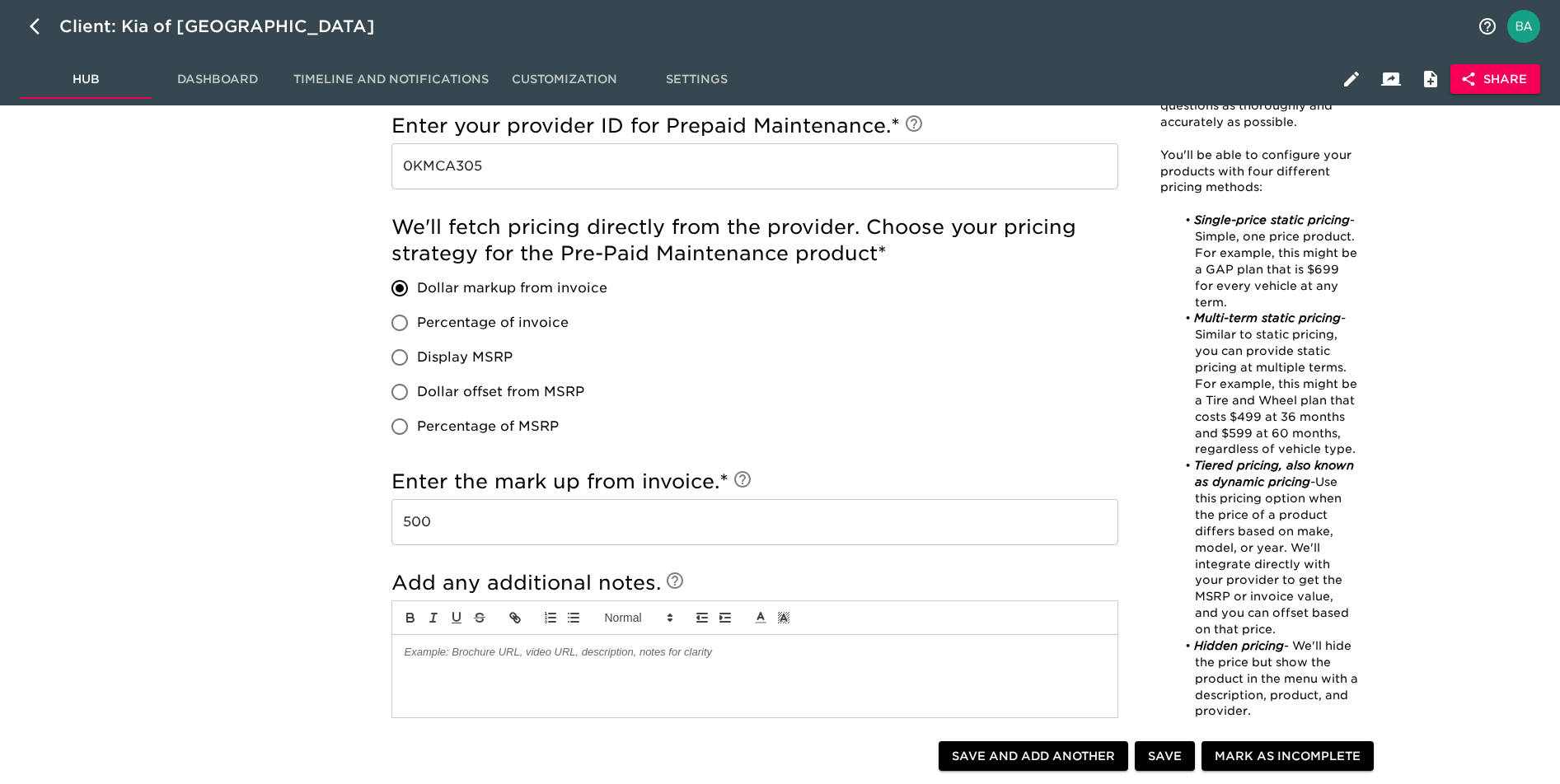
scroll to position [1176, 0]
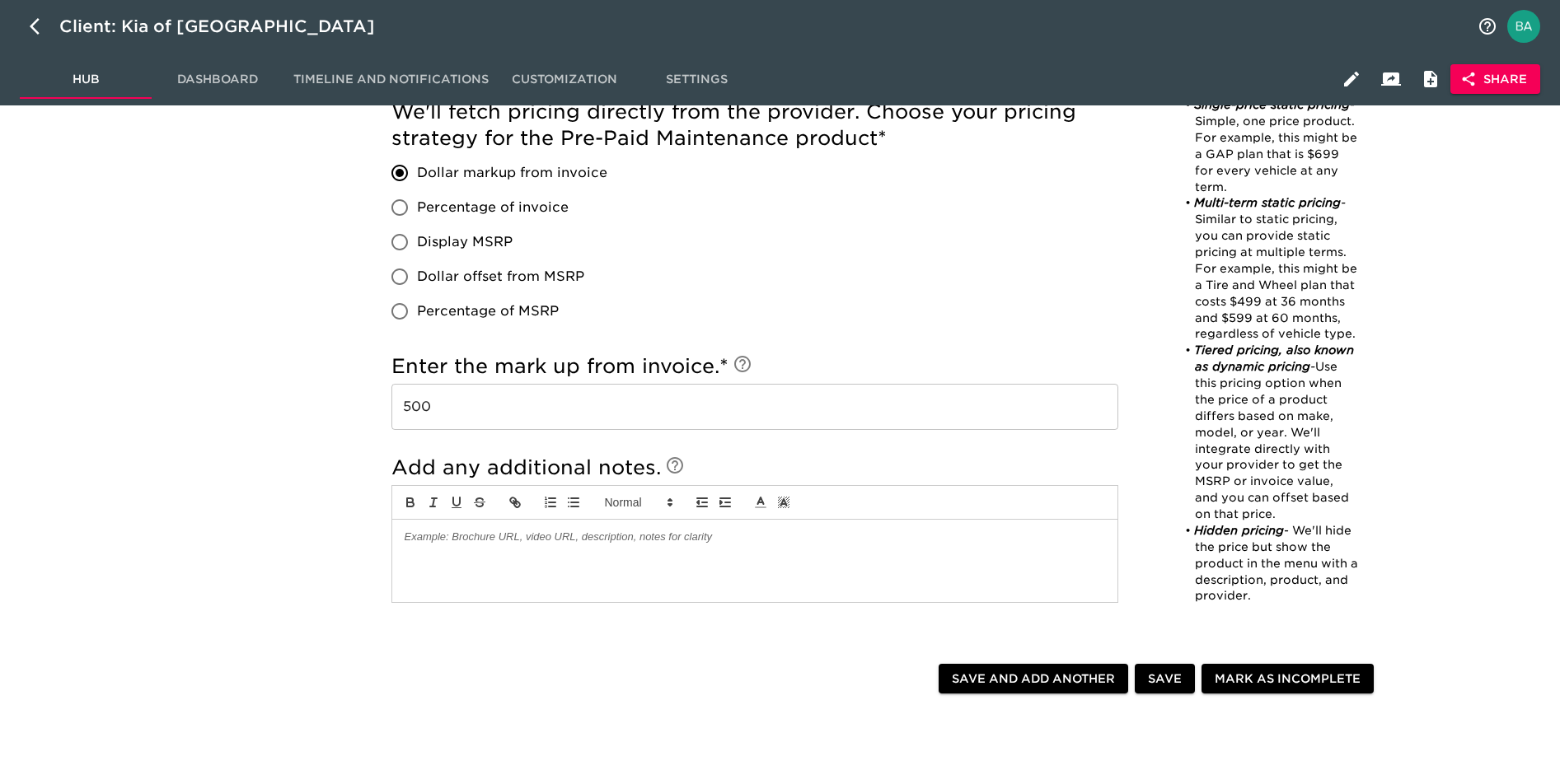
click at [426, 416] on input "500" at bounding box center [755, 406] width 727 height 46
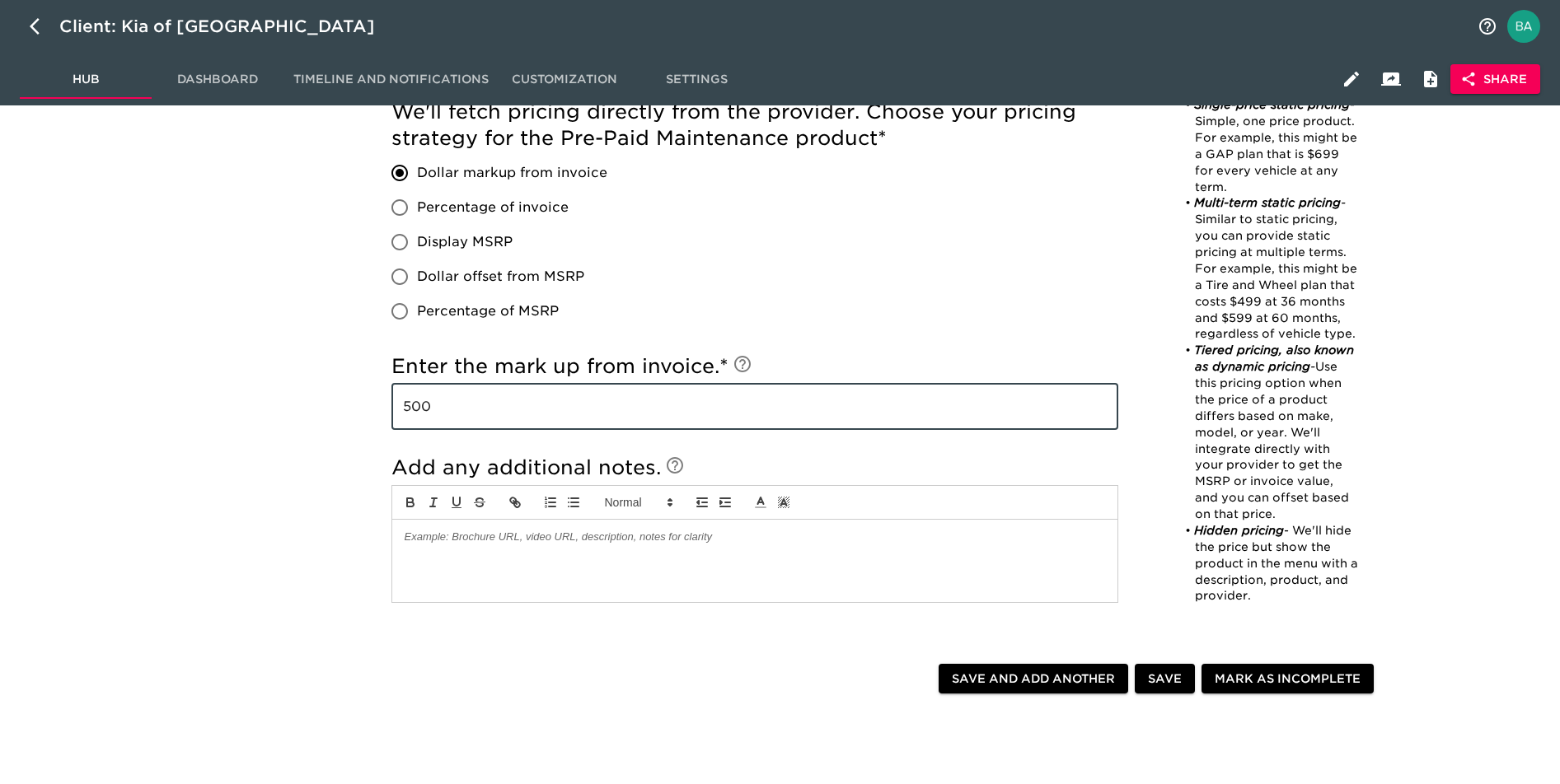
click at [426, 416] on input "500" at bounding box center [755, 406] width 727 height 46
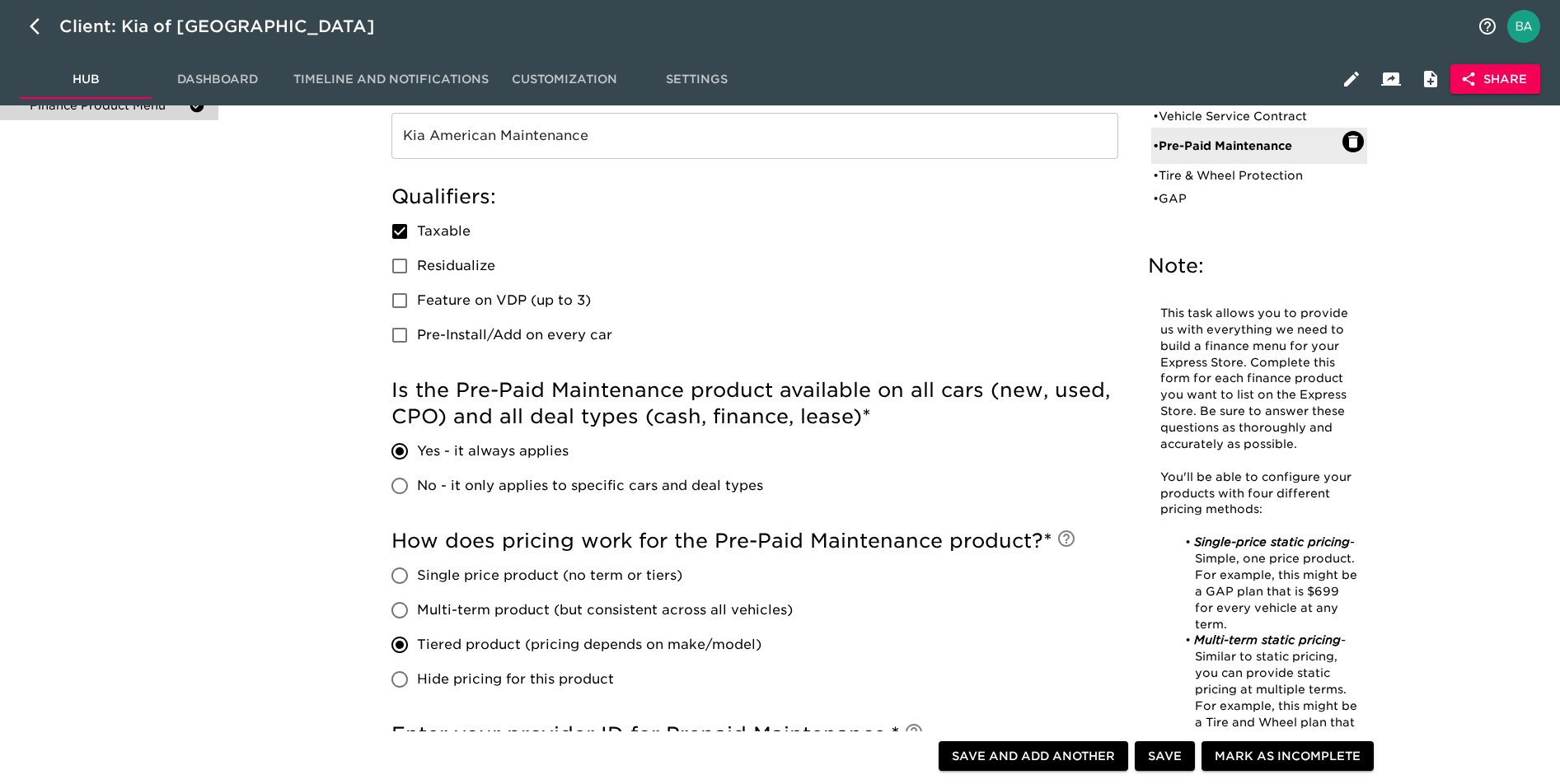
scroll to position [424, 0]
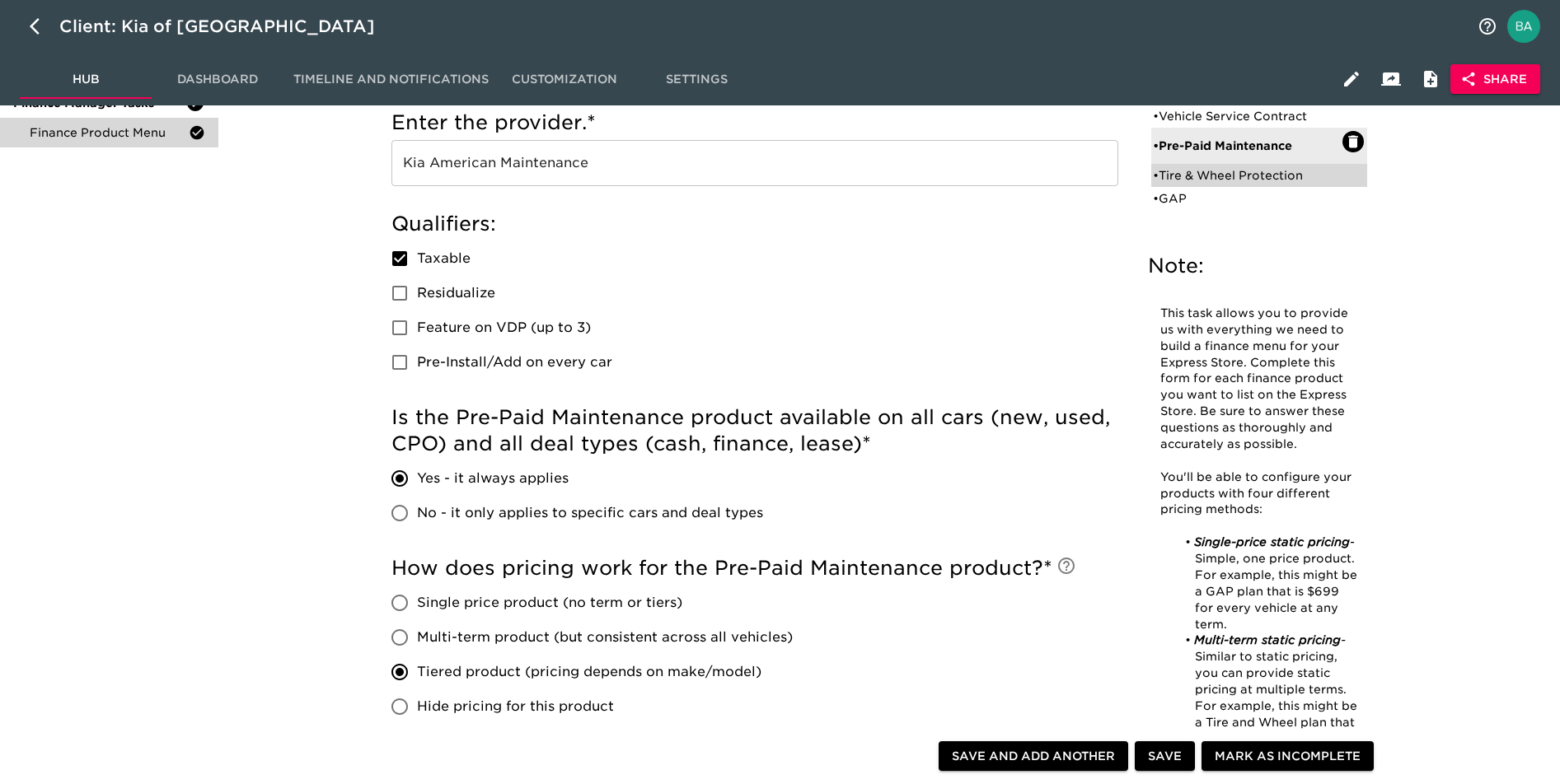
click at [1209, 177] on div "• Tire & Wheel Protection" at bounding box center [1247, 175] width 189 height 16
type input "Tire & Wheel Protection"
type input "JM&A"
checkbox input "true"
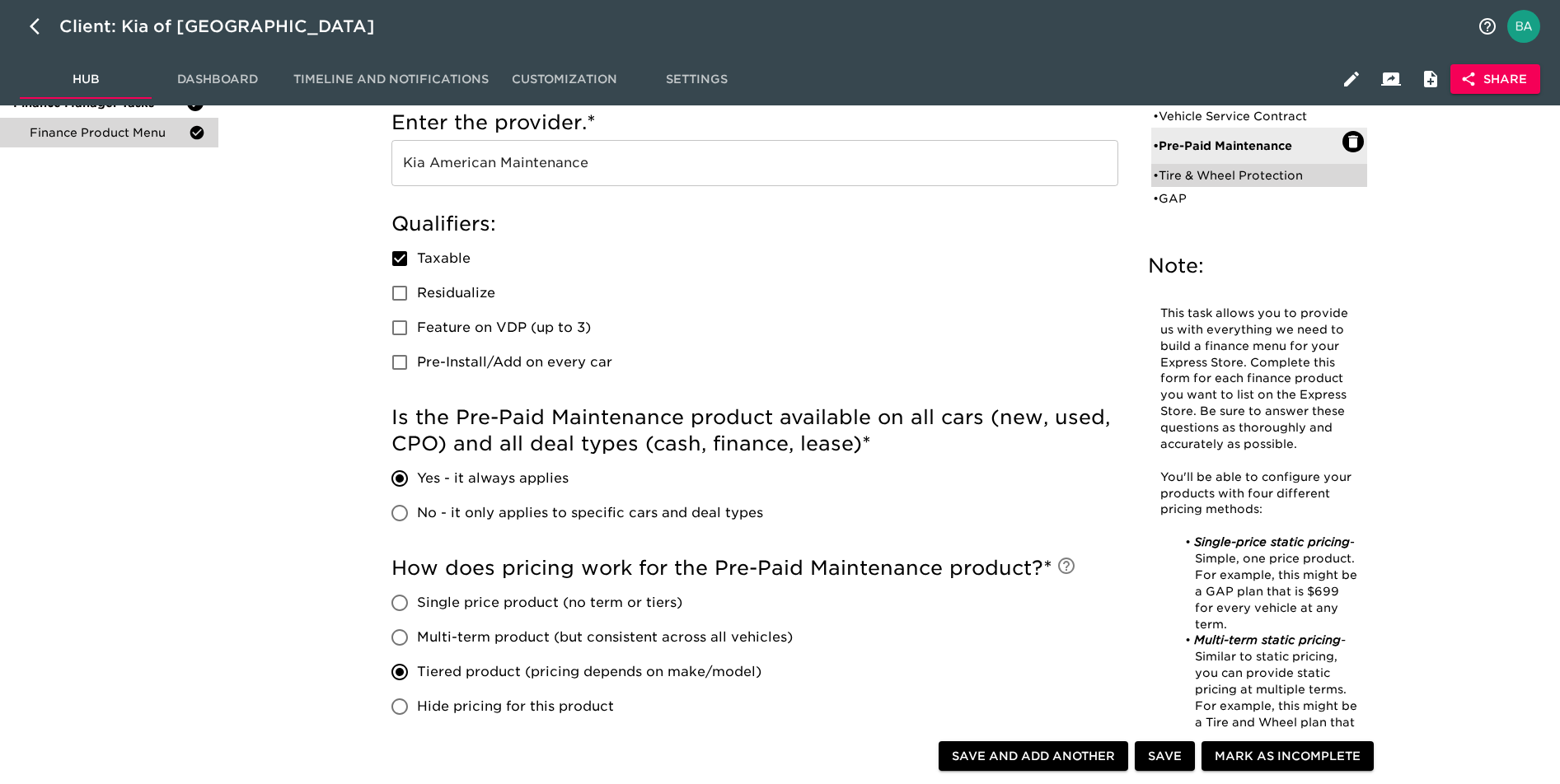
radio input "true"
type input "67596"
radio input "true"
type input "1000"
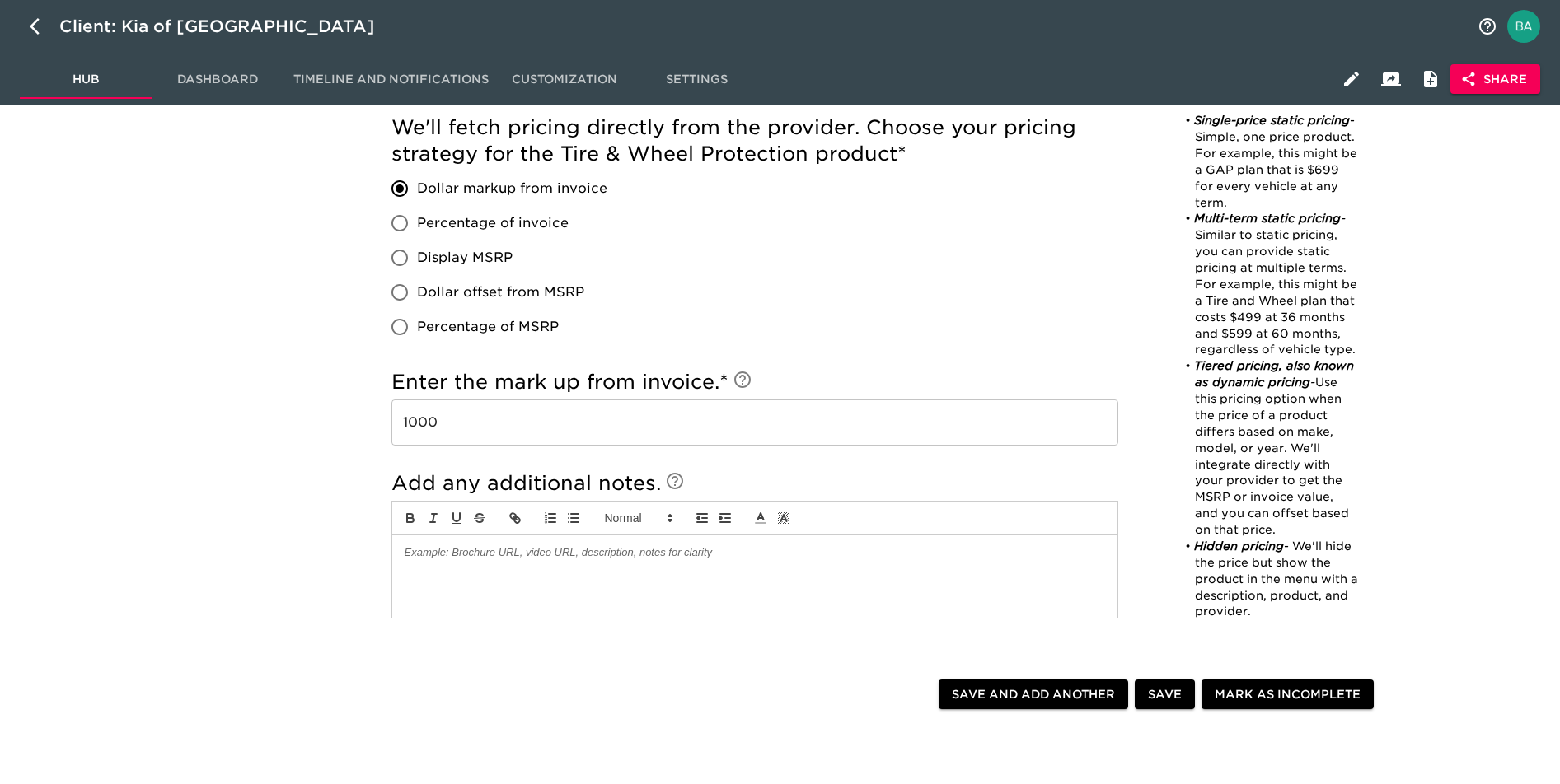
scroll to position [1201, 0]
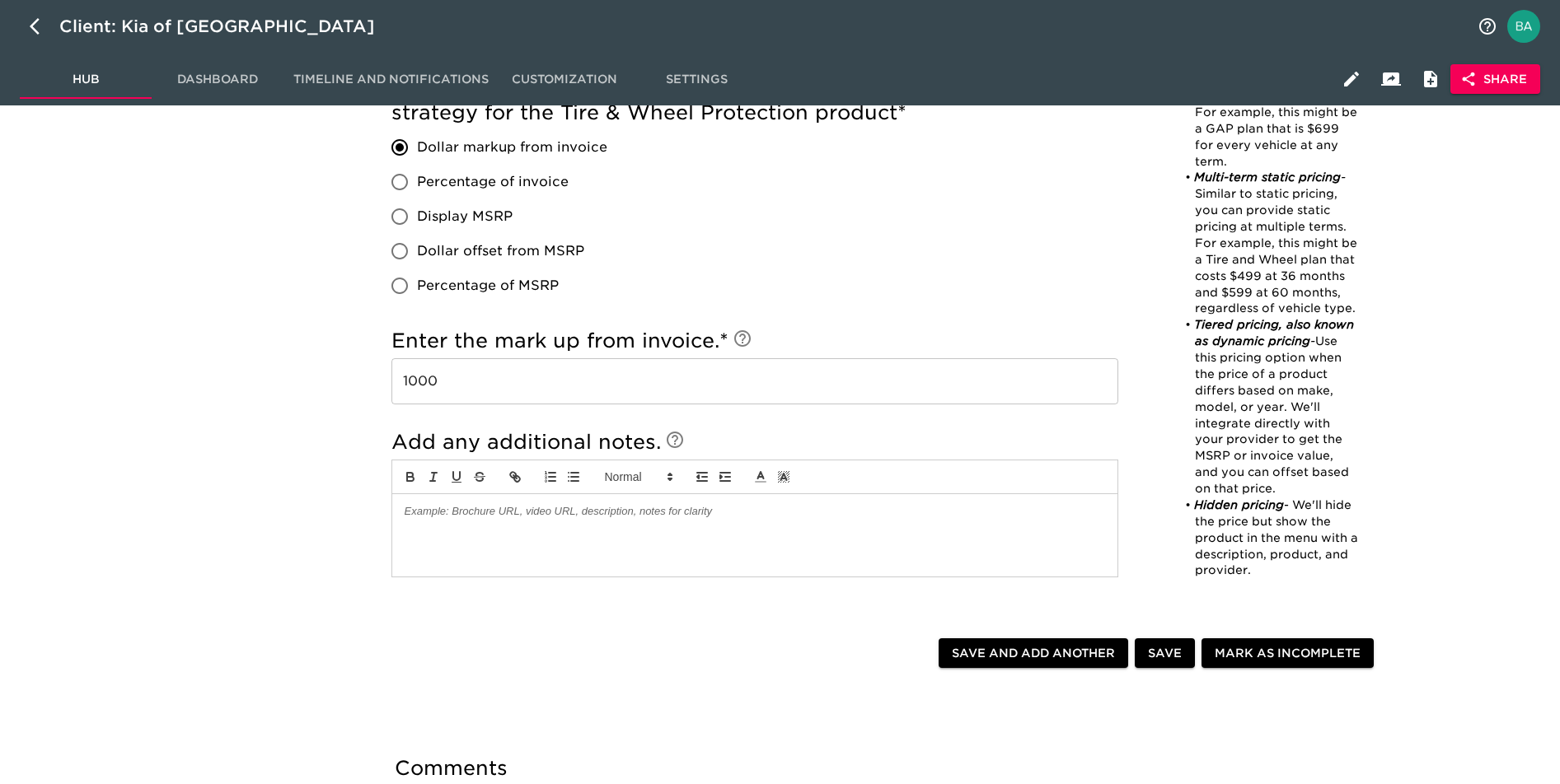
click at [412, 382] on input "1000" at bounding box center [755, 381] width 727 height 46
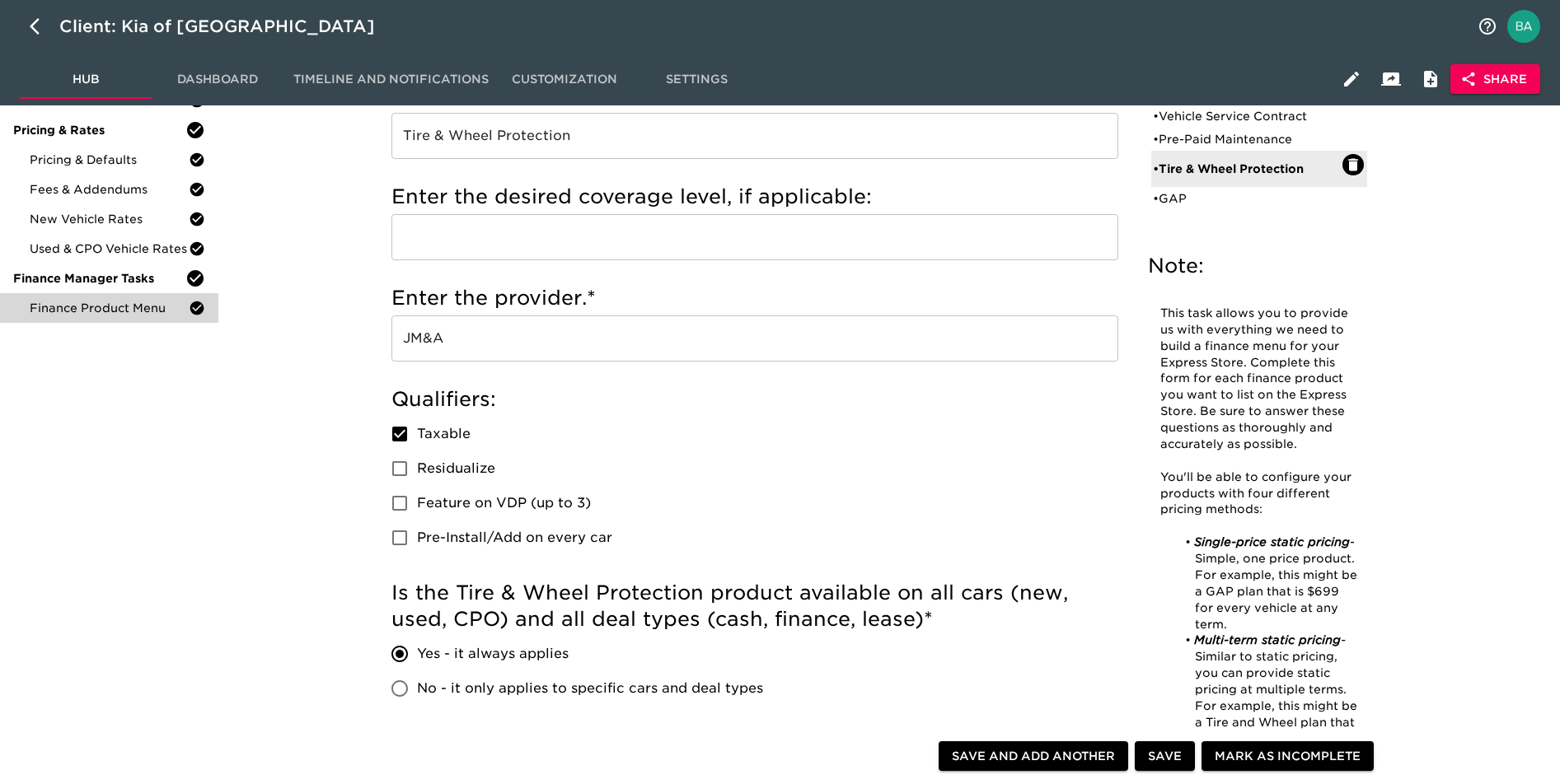
scroll to position [0, 0]
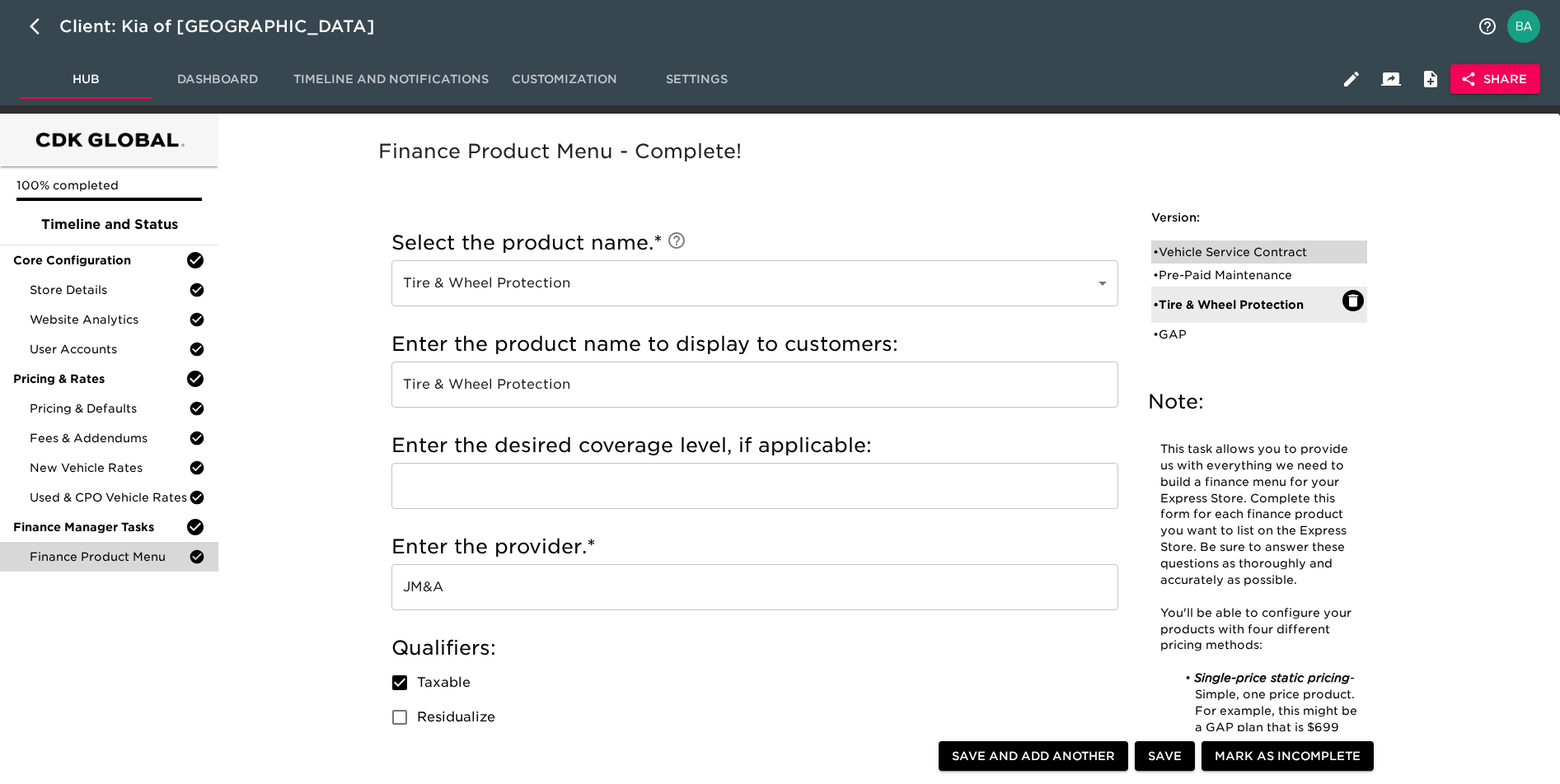
click at [1193, 260] on div "• Vehicle Service Contract" at bounding box center [1259, 252] width 216 height 23
type input "Vehicle Service Contract"
type input "Platinum"
type input "Kia Power Protect"
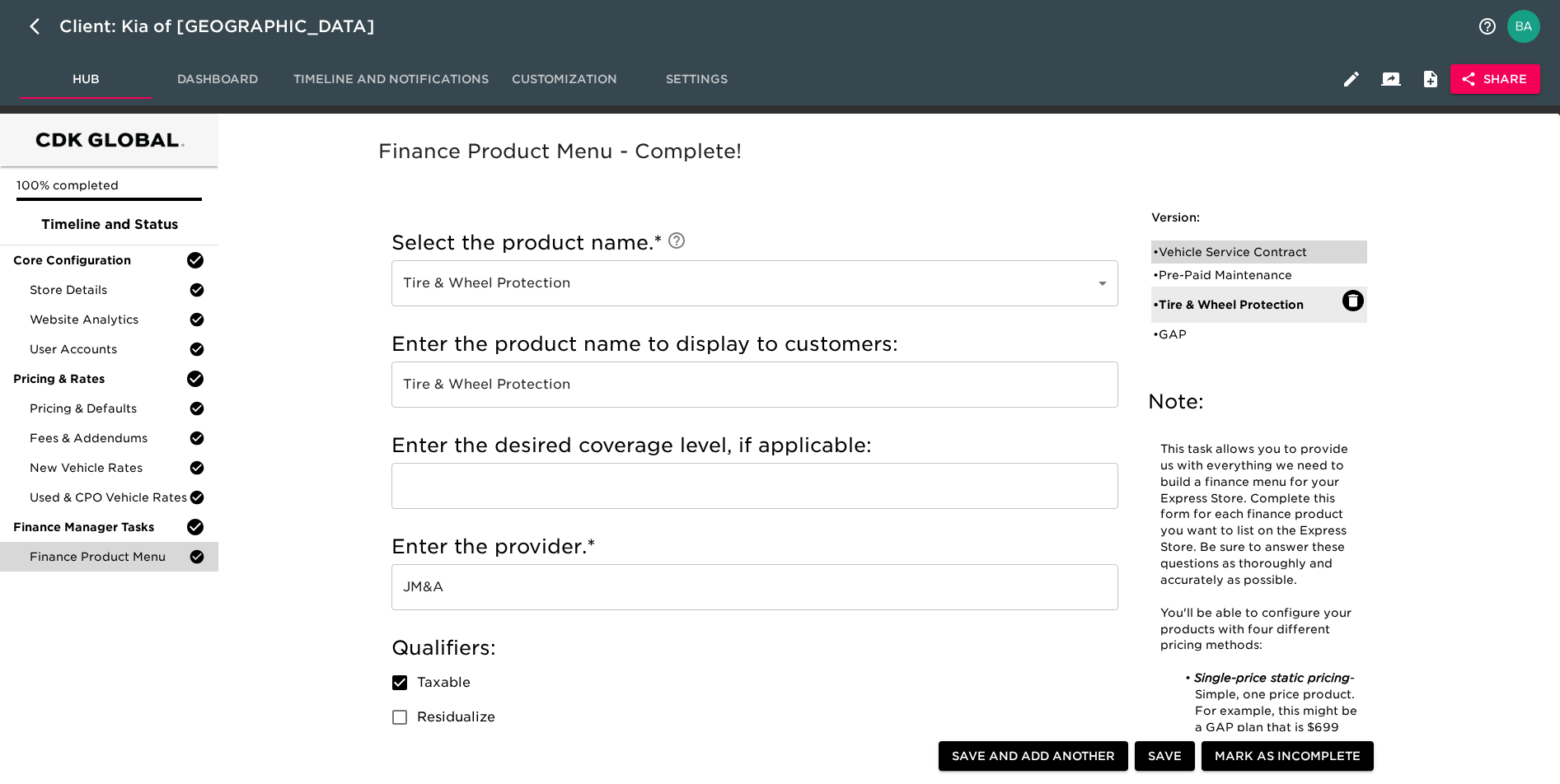
type input "0KMCA305"
type input "$1000"
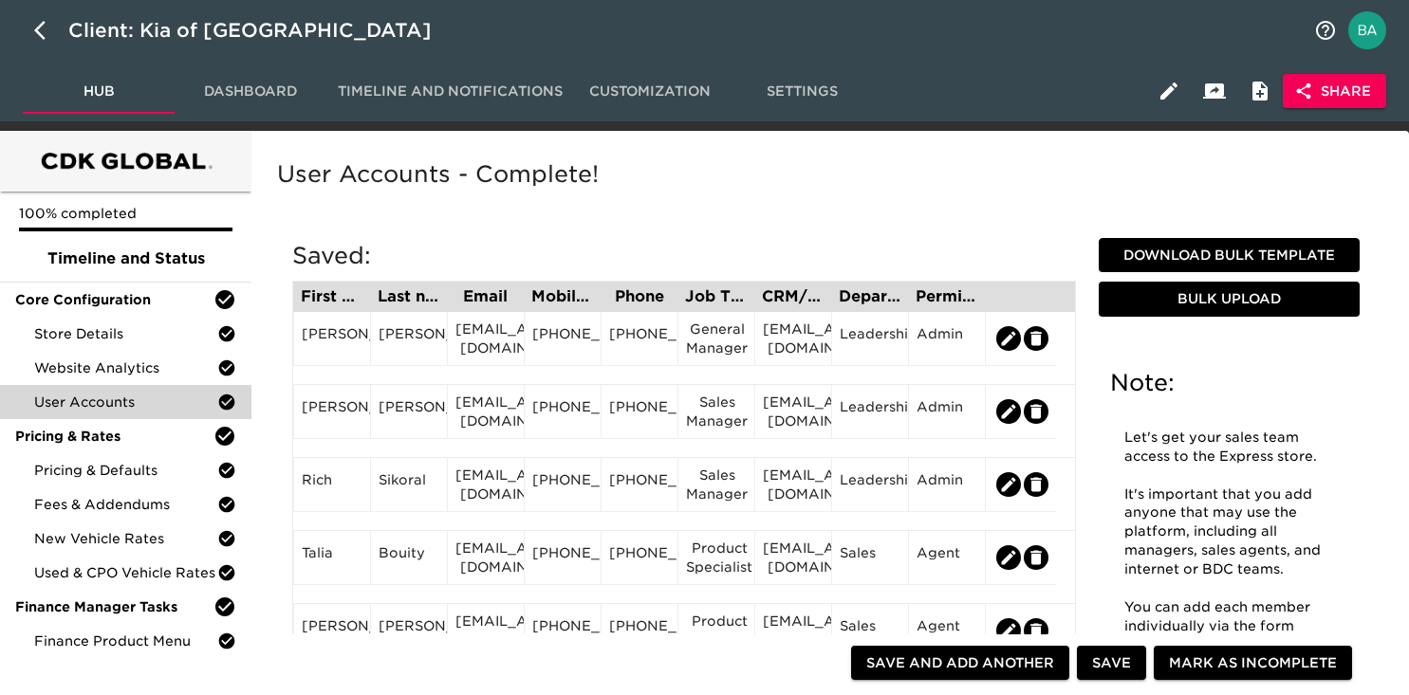
click at [237, 85] on span "Dashboard" at bounding box center [250, 92] width 129 height 24
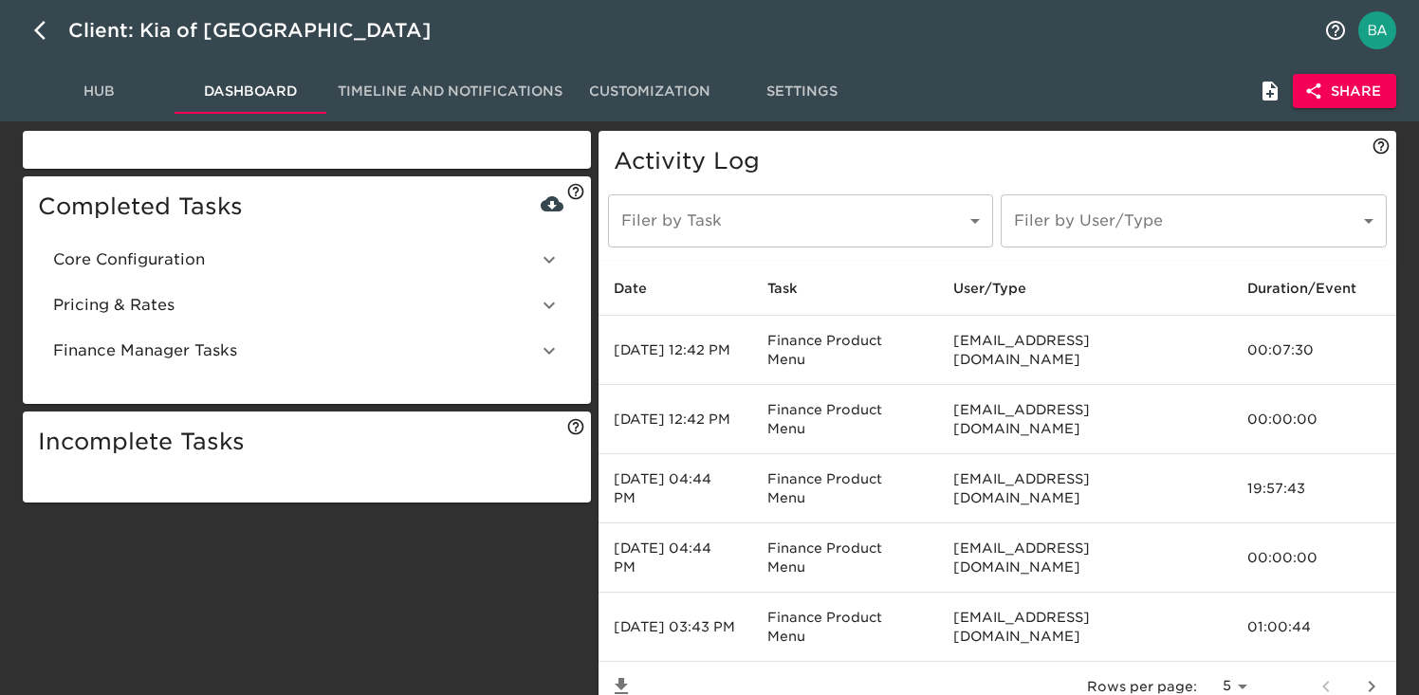
click at [244, 256] on span "Core Configuration" at bounding box center [295, 260] width 485 height 23
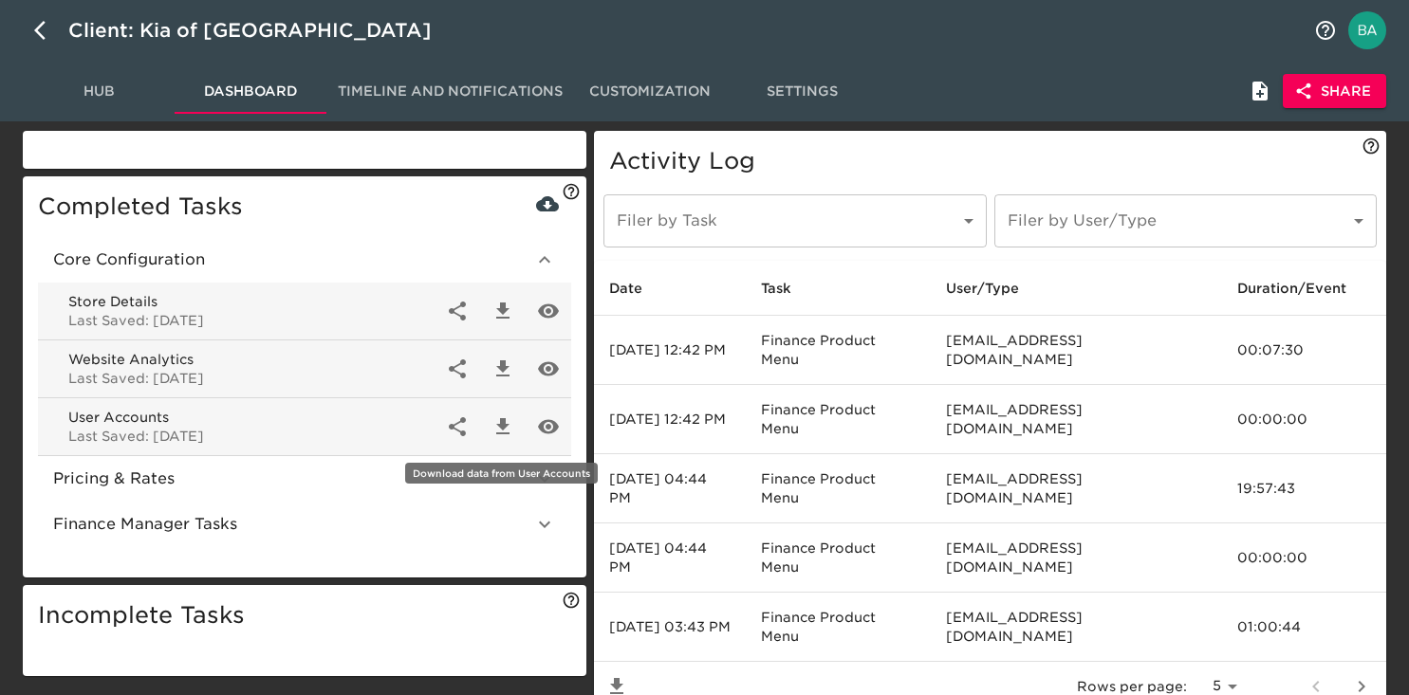
click at [497, 430] on icon "button" at bounding box center [502, 426] width 23 height 23
